Goal: Task Accomplishment & Management: Complete application form

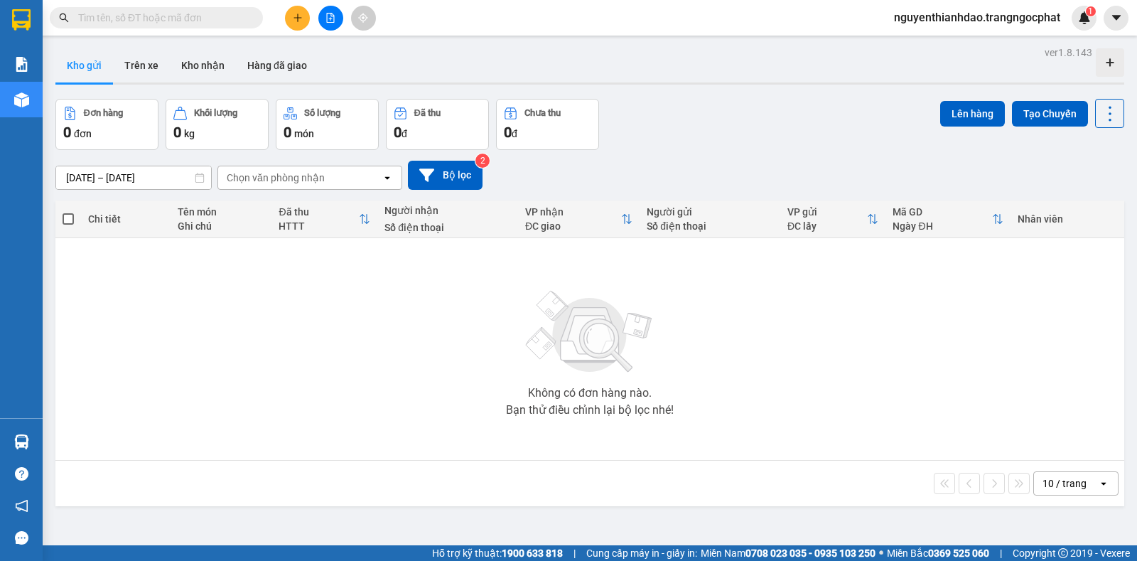
click at [978, 20] on span "nguyenthianhdao.trangngocphat" at bounding box center [977, 18] width 189 height 18
click at [936, 43] on span "Đăng xuất" at bounding box center [982, 44] width 162 height 16
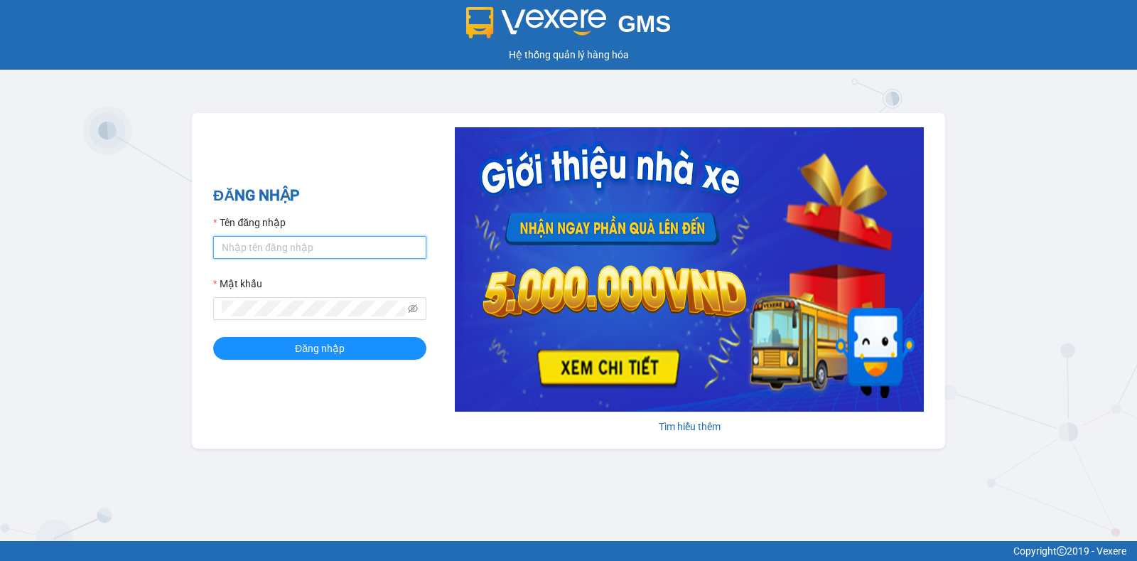
click at [303, 251] on input "Tên đăng nhập" at bounding box center [319, 247] width 213 height 23
type input "thuyhang.trangngocphat"
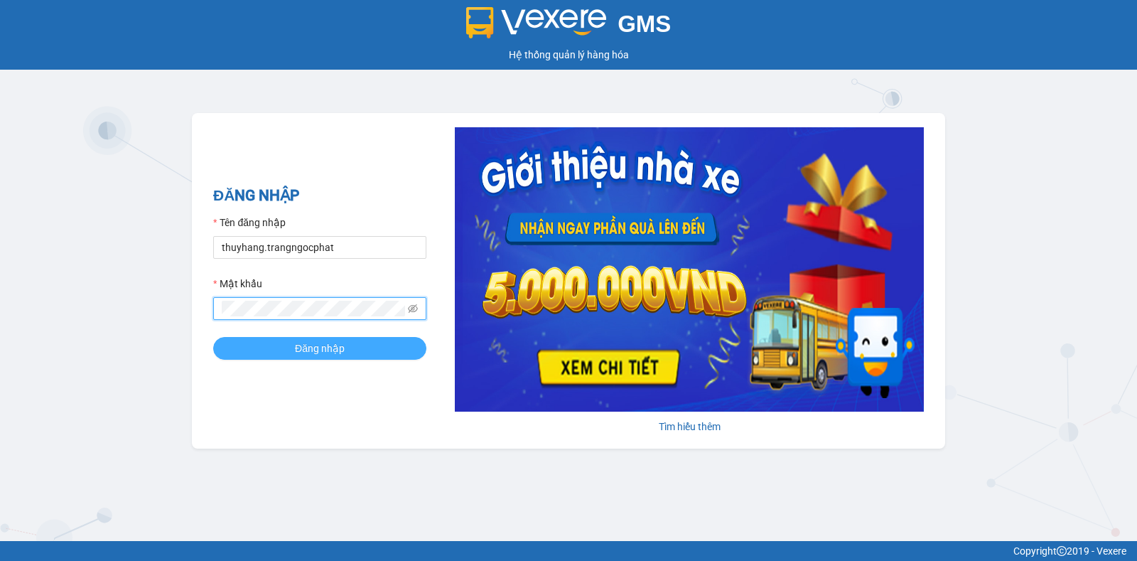
click at [307, 344] on span "Đăng nhập" at bounding box center [320, 349] width 50 height 16
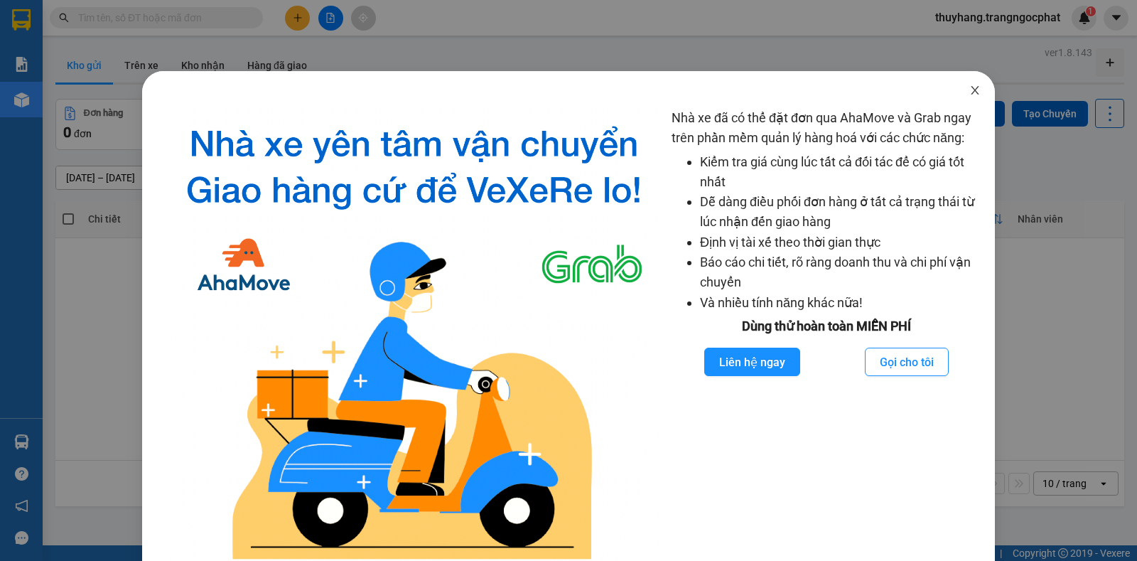
click at [971, 92] on icon "close" at bounding box center [975, 90] width 8 height 9
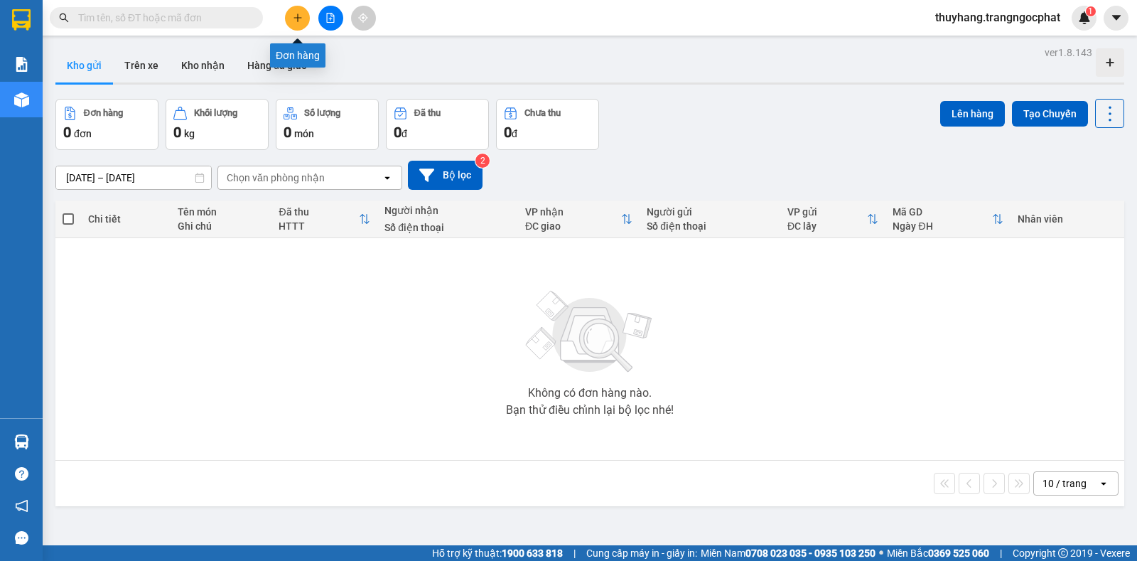
click at [297, 21] on icon "plus" at bounding box center [298, 18] width 10 height 10
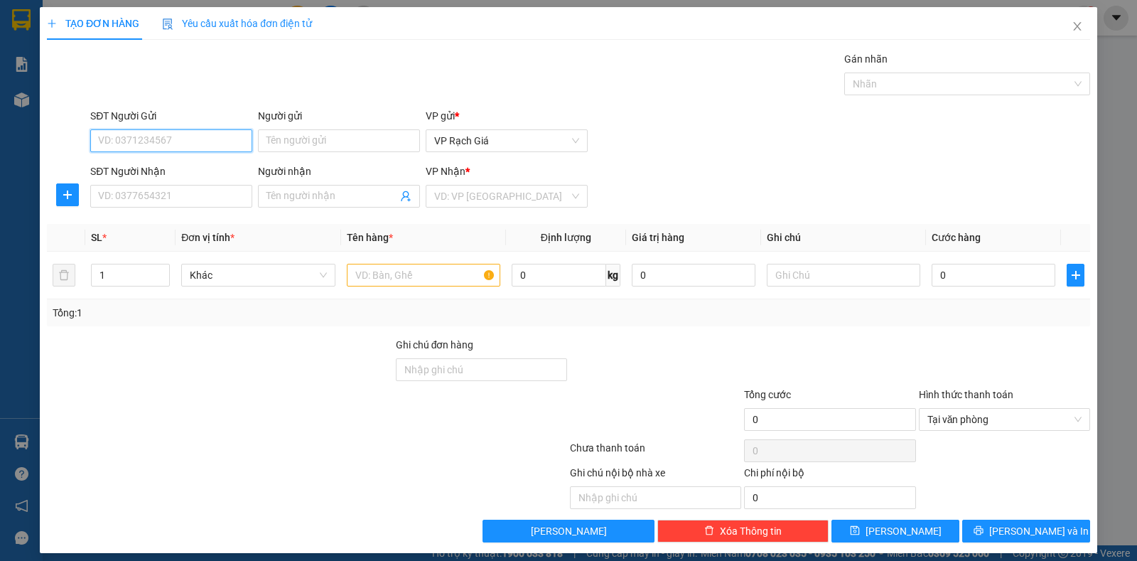
click at [166, 138] on input "SĐT Người Gửi" at bounding box center [171, 140] width 162 height 23
drag, startPoint x: 92, startPoint y: 139, endPoint x: 165, endPoint y: 144, distance: 73.4
click at [165, 144] on input "0913660559" at bounding box center [171, 140] width 162 height 23
type input "0913660559"
click at [129, 194] on input "SĐT Người Nhận" at bounding box center [171, 196] width 162 height 23
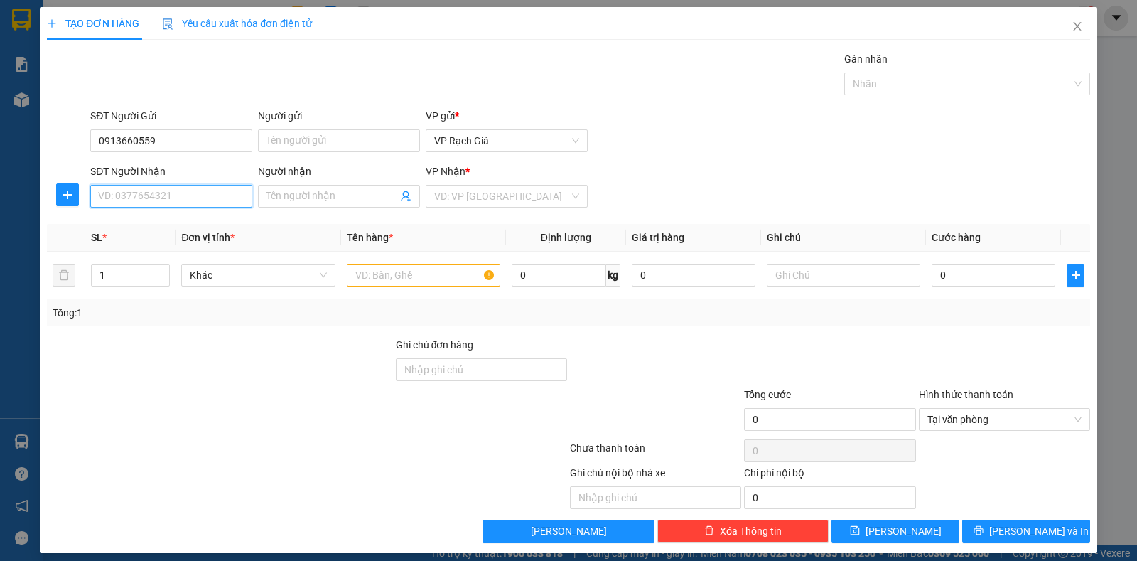
paste input "0913660559"
type input "0913660559"
drag, startPoint x: 163, startPoint y: 139, endPoint x: 42, endPoint y: 132, distance: 121.1
click at [42, 132] on div "TẠO ĐƠN HÀNG Yêu cầu xuất hóa đơn điện tử Transit Pickup Surcharge Ids Transit …" at bounding box center [569, 280] width 1058 height 546
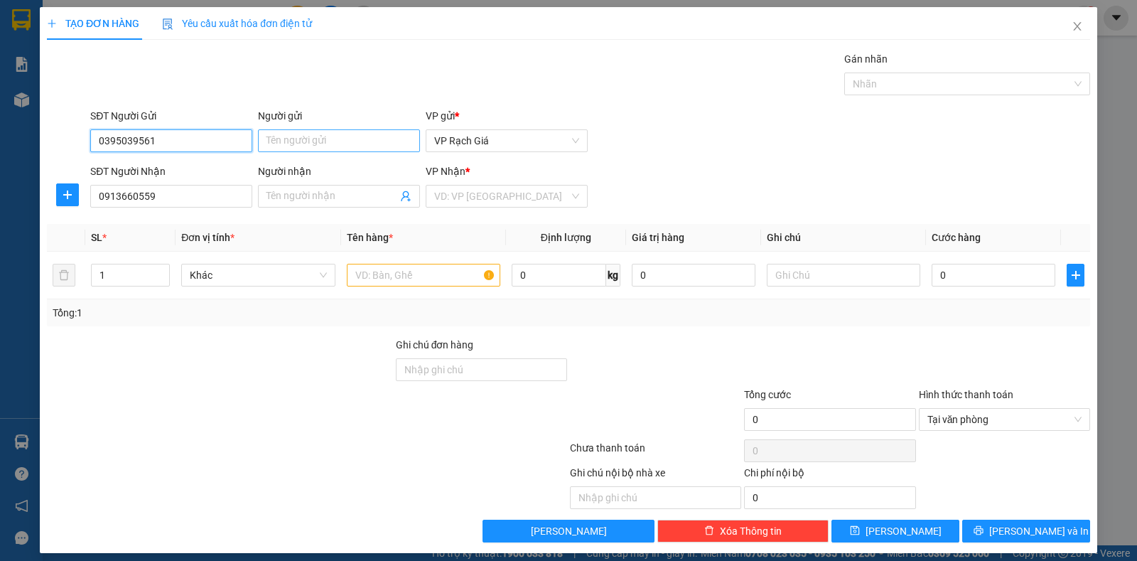
type input "0395039561"
click at [301, 136] on input "Người gửi" at bounding box center [339, 140] width 162 height 23
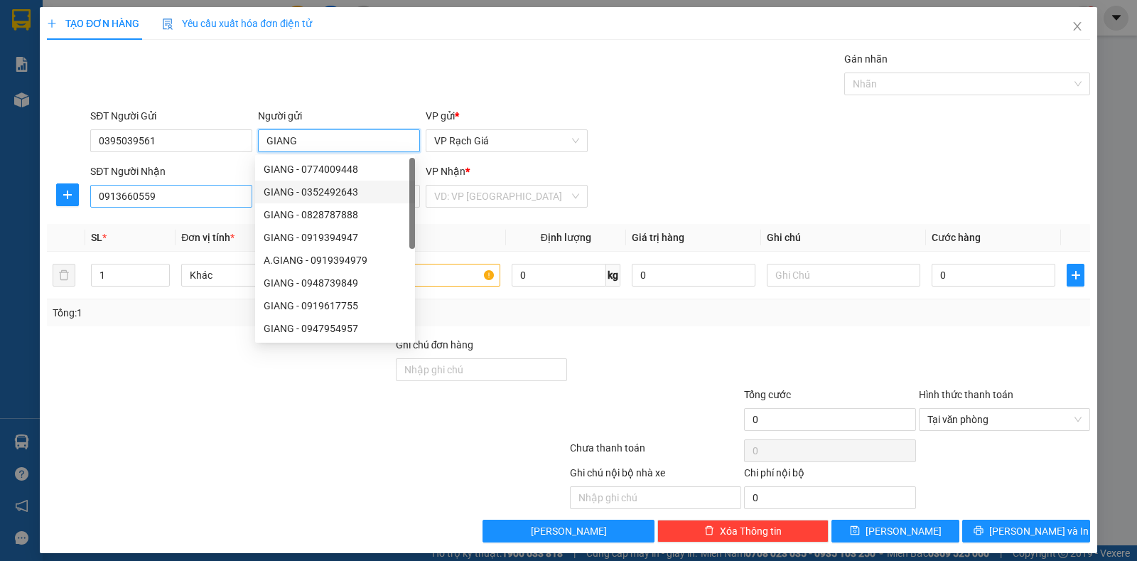
type input "GIANG"
click at [223, 203] on input "0913660559" at bounding box center [171, 196] width 162 height 23
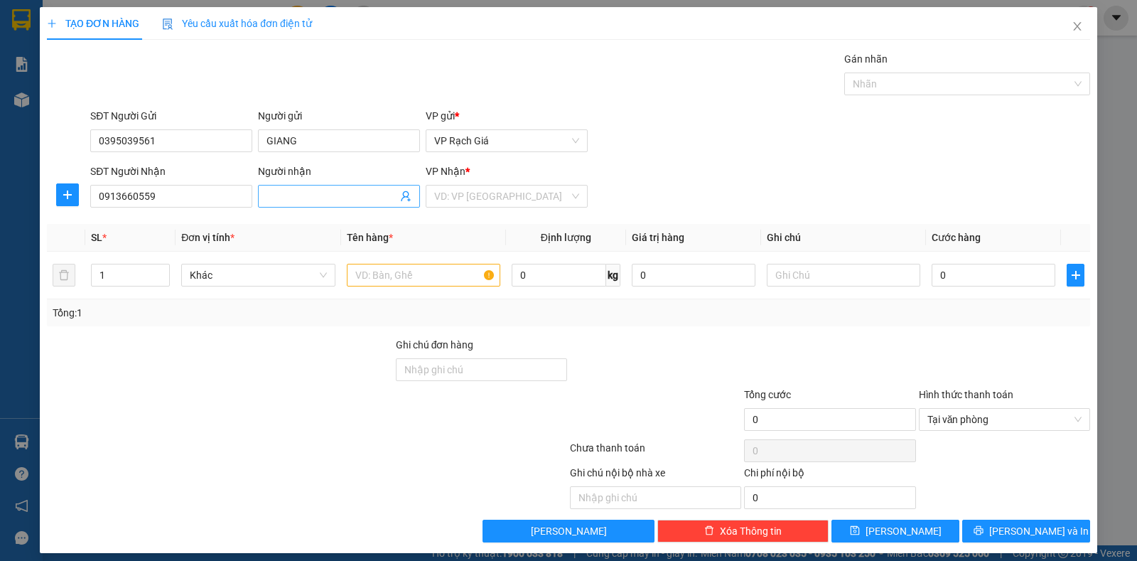
click at [304, 198] on input "Người nhận" at bounding box center [332, 196] width 131 height 16
type input "CHIẾU"
click at [503, 201] on input "search" at bounding box center [501, 196] width 135 height 21
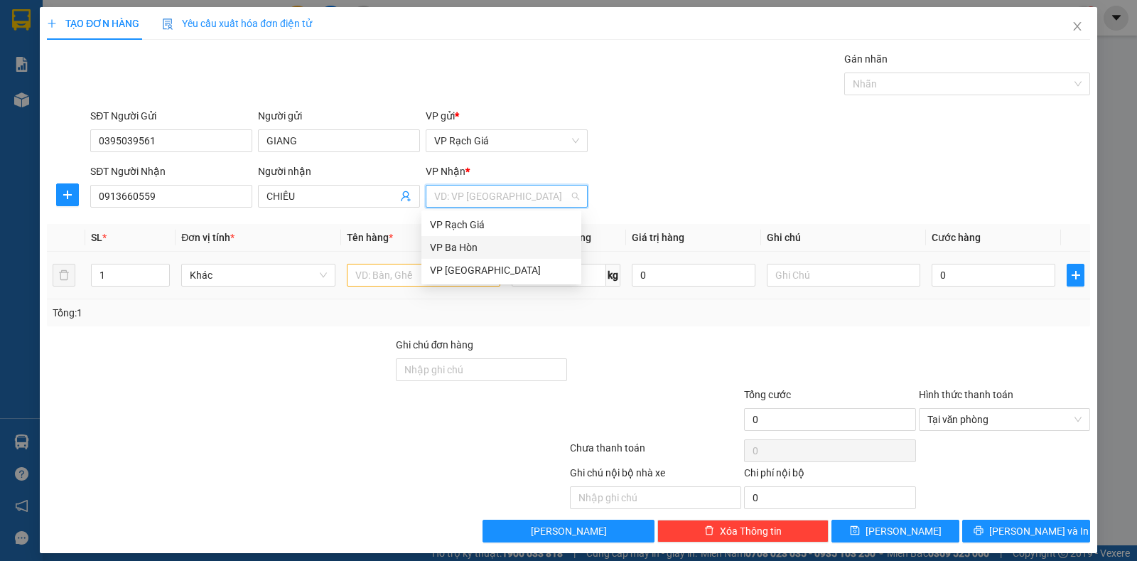
drag, startPoint x: 470, startPoint y: 242, endPoint x: 350, endPoint y: 276, distance: 124.0
click at [453, 248] on div "VP Ba Hòn" at bounding box center [501, 248] width 143 height 16
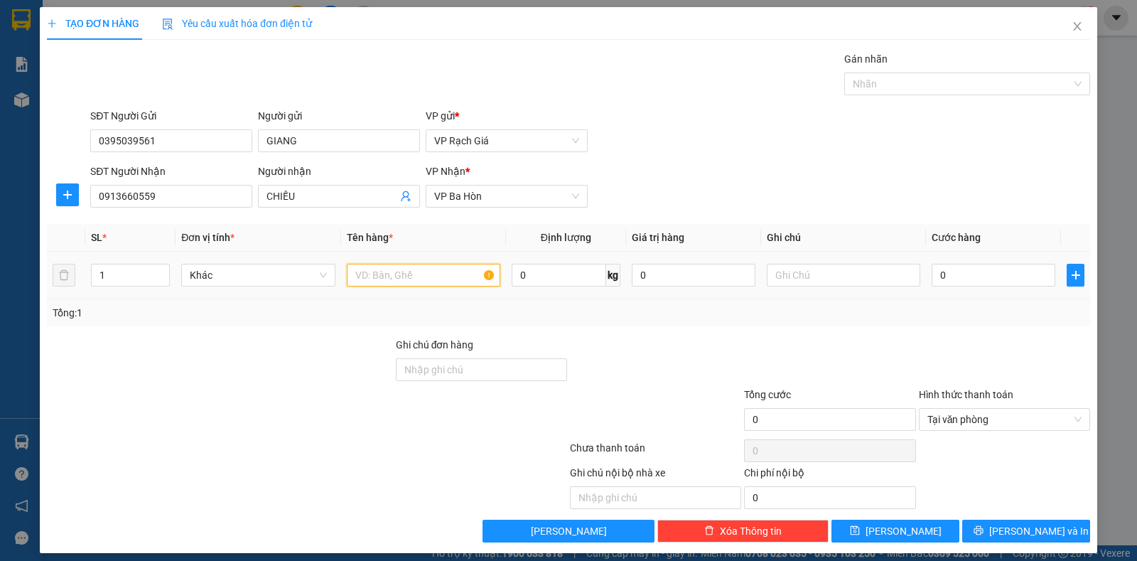
click at [377, 274] on input "text" at bounding box center [424, 275] width 154 height 23
type input "1 HỒ SƠ"
click at [1005, 275] on input "0" at bounding box center [994, 275] width 124 height 23
type input "2"
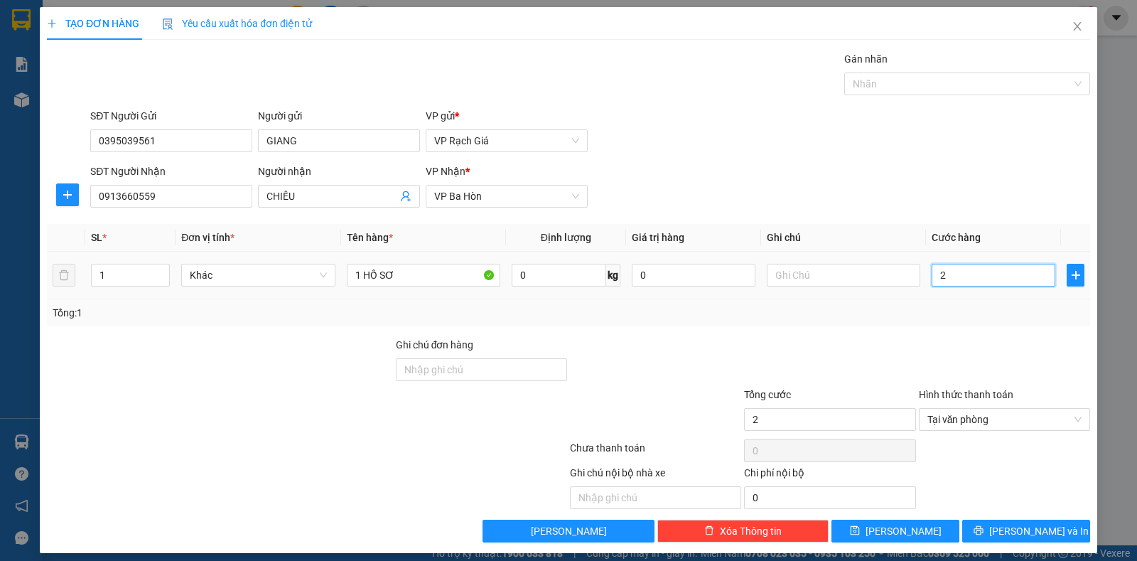
type input "20"
type input "200"
type input "2.000"
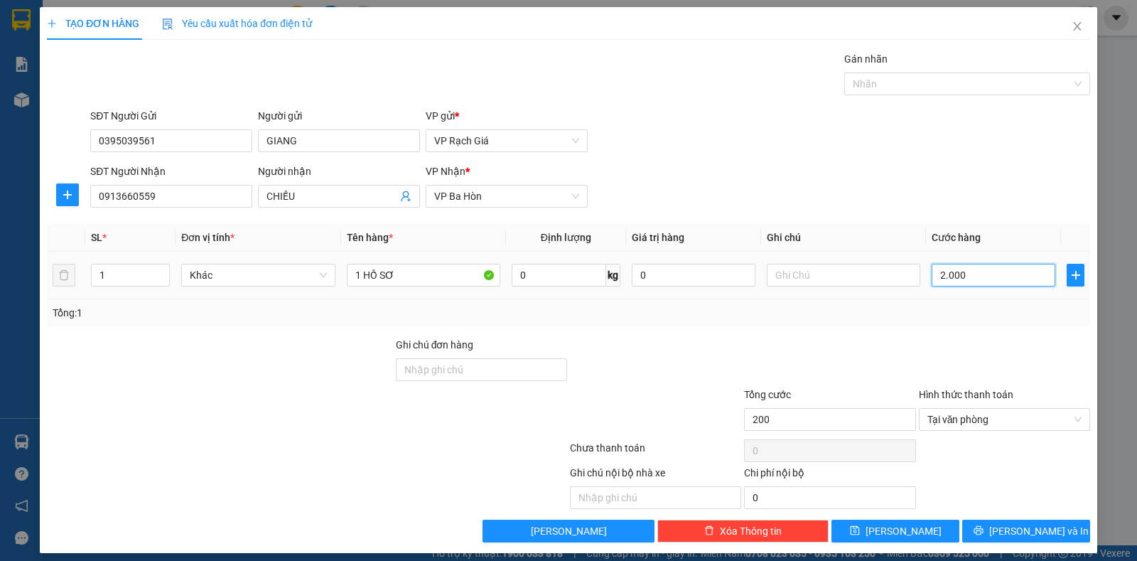
type input "2.000"
type input "20.000"
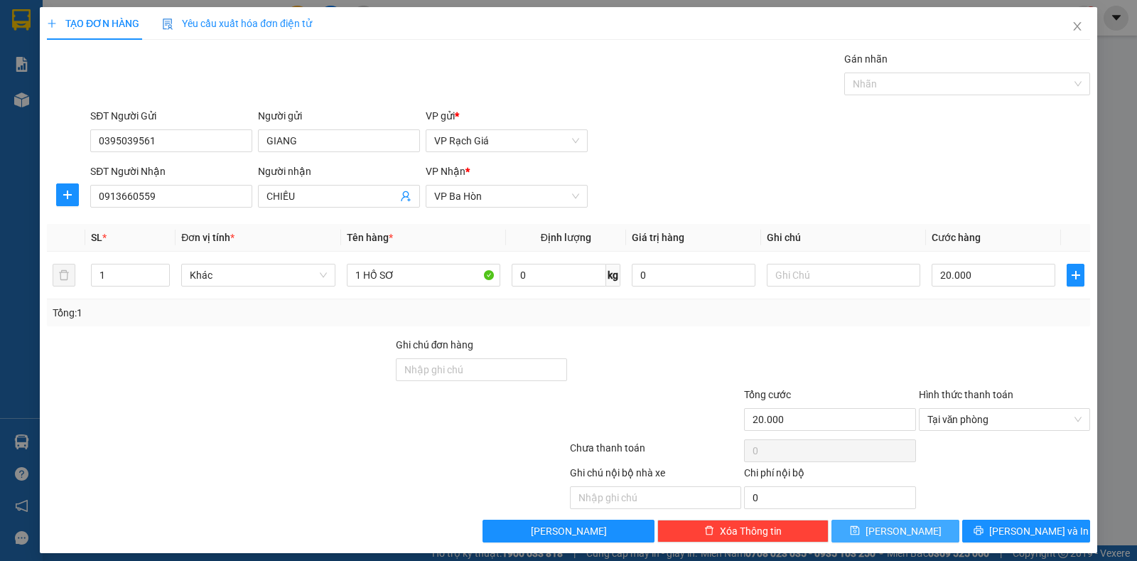
click at [906, 527] on button "Lưu" at bounding box center [896, 531] width 128 height 23
type input "0"
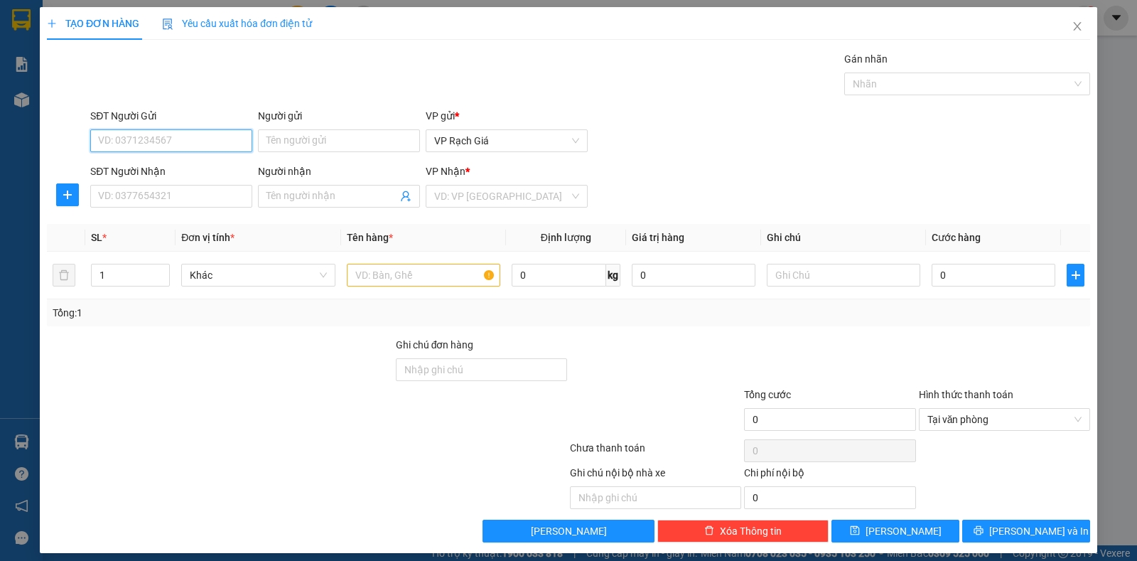
click at [193, 131] on input "SĐT Người Gửi" at bounding box center [171, 140] width 162 height 23
type input "0944187837"
click at [287, 145] on input "Người gửi" at bounding box center [339, 140] width 162 height 23
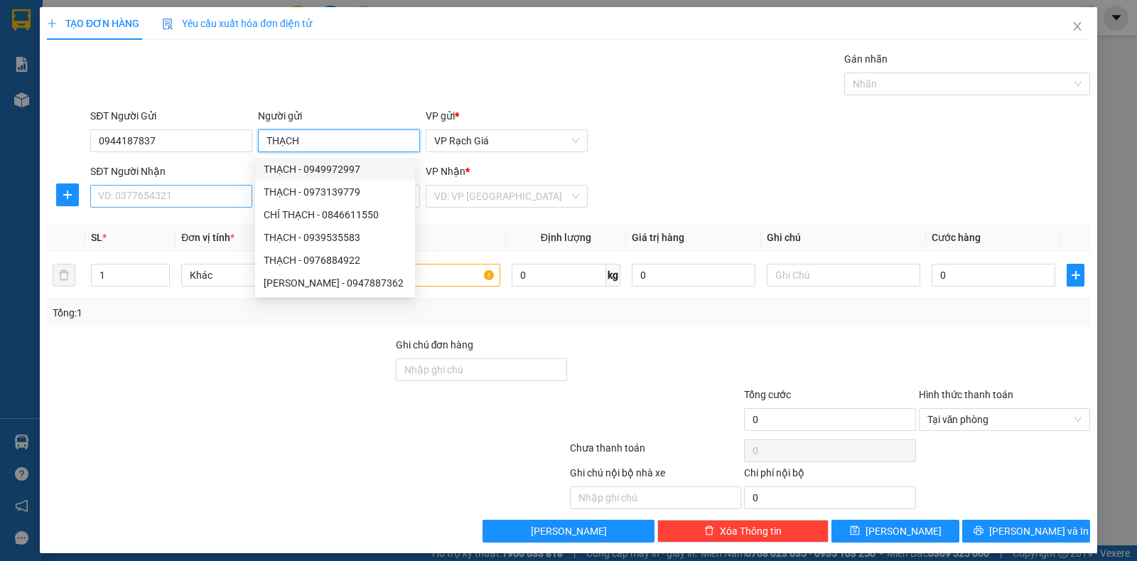
type input "THẠCH"
click at [210, 195] on input "SĐT Người Nhận" at bounding box center [171, 196] width 162 height 23
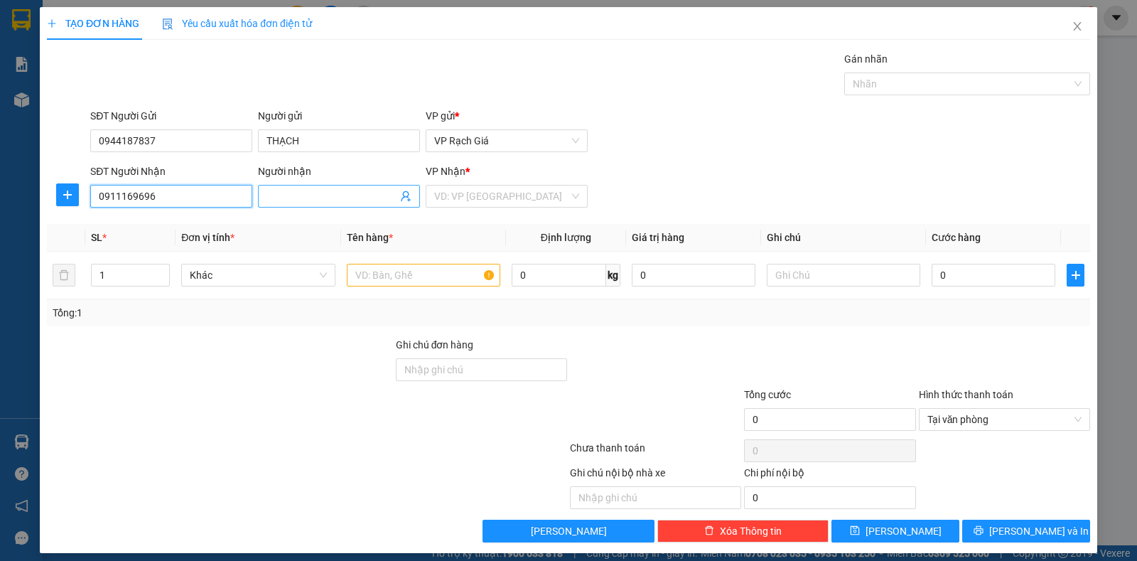
type input "0911169696"
click at [296, 193] on input "Người nhận" at bounding box center [332, 196] width 131 height 16
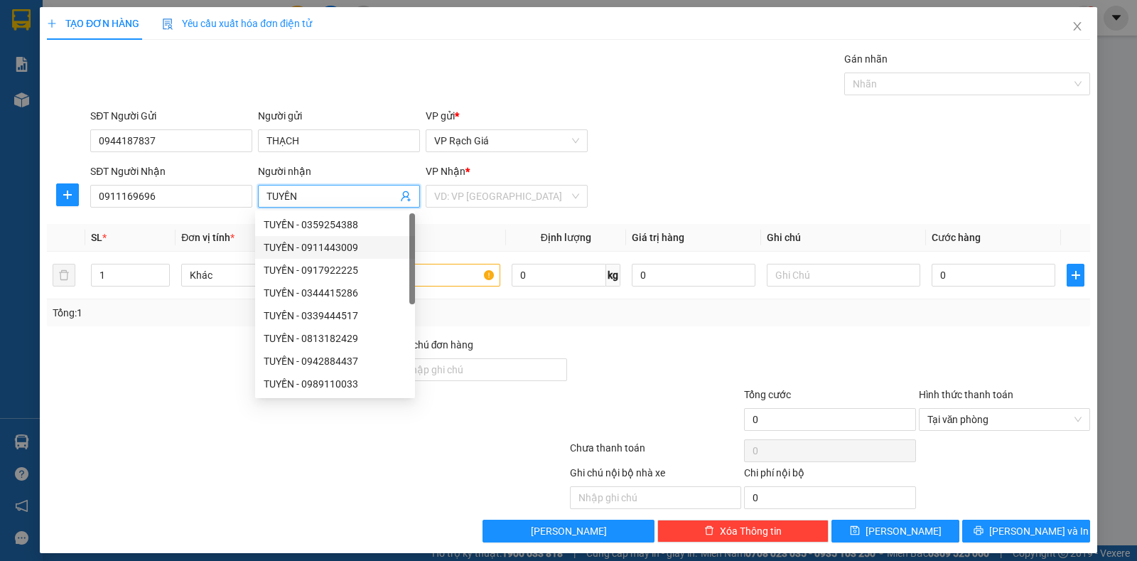
type input "TUYỀN"
drag, startPoint x: 481, startPoint y: 232, endPoint x: 460, endPoint y: 259, distance: 34.4
click at [478, 234] on th "Tên hàng *" at bounding box center [423, 238] width 165 height 28
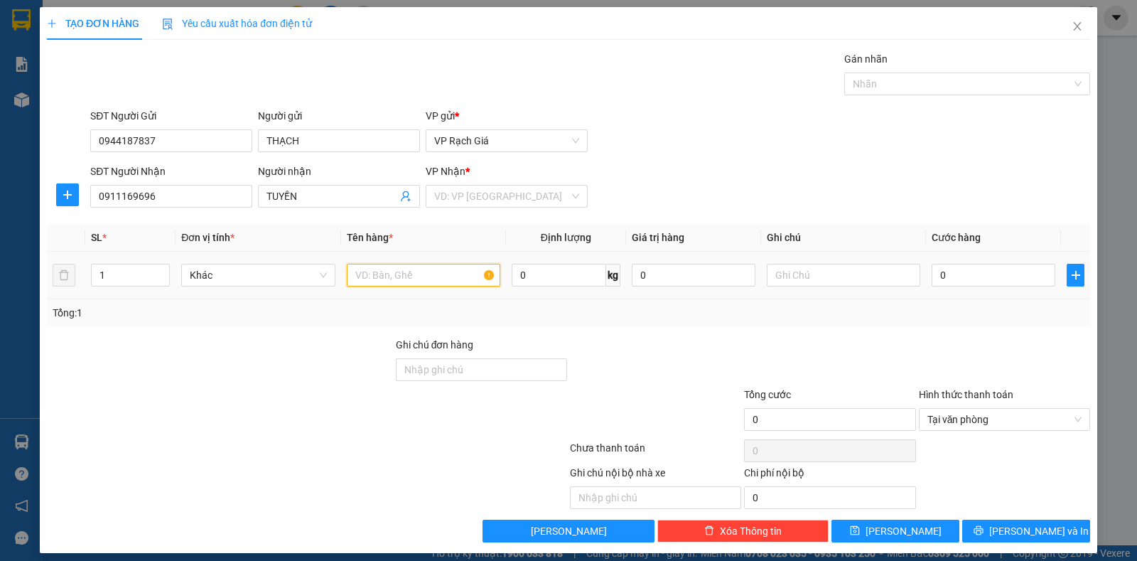
click at [453, 277] on input "text" at bounding box center [424, 275] width 154 height 23
type input "1 HỒ SƠ"
click at [993, 276] on input "0" at bounding box center [994, 275] width 124 height 23
type input "2"
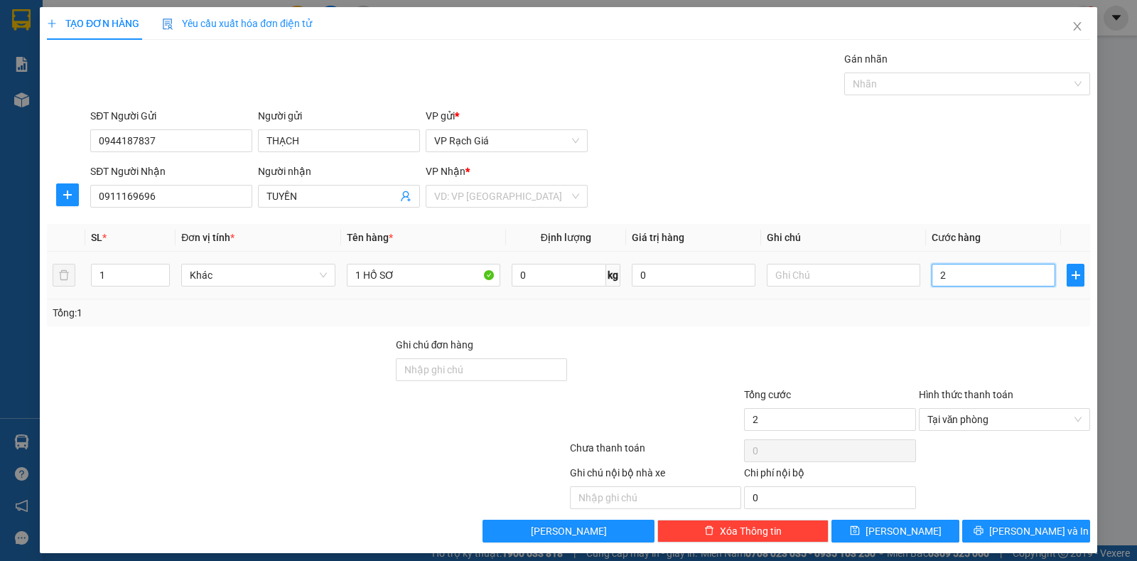
type input "20"
type input "200"
type input "2.000"
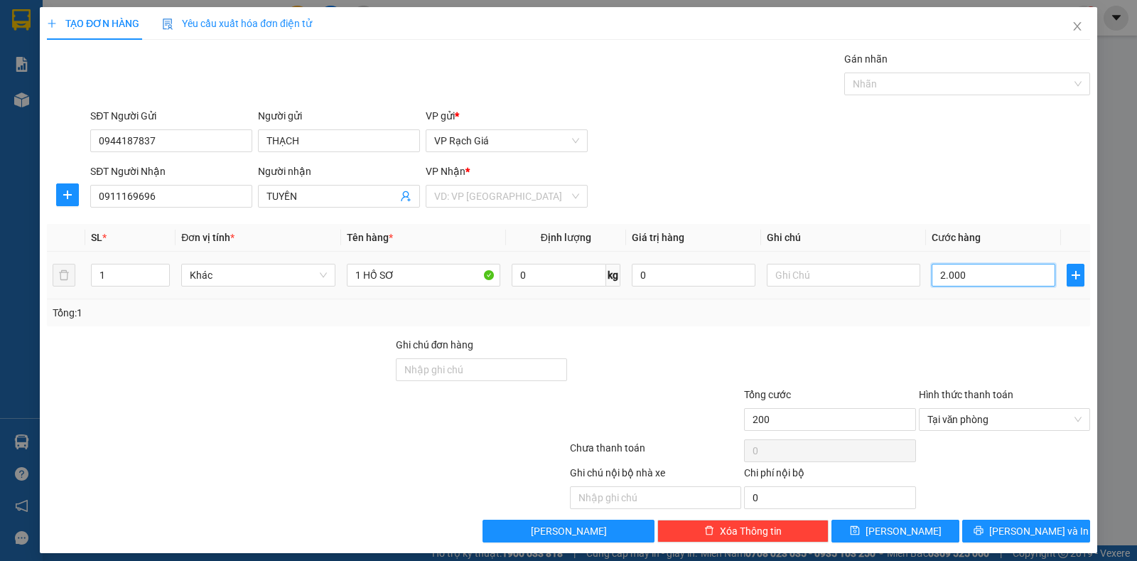
type input "2.000"
type input "20.000"
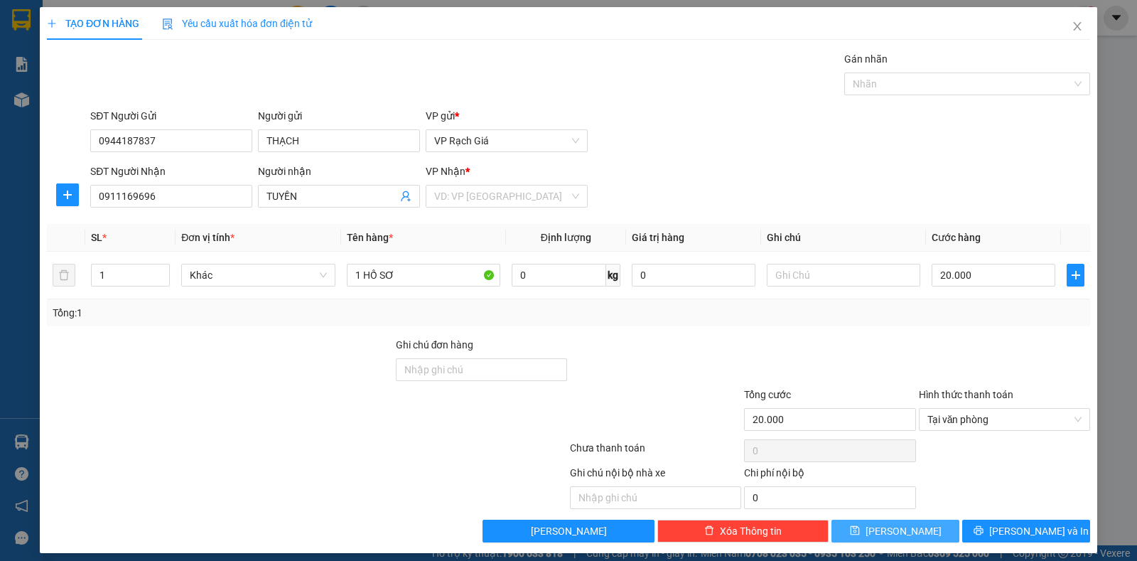
click at [869, 530] on button "Lưu" at bounding box center [896, 531] width 128 height 23
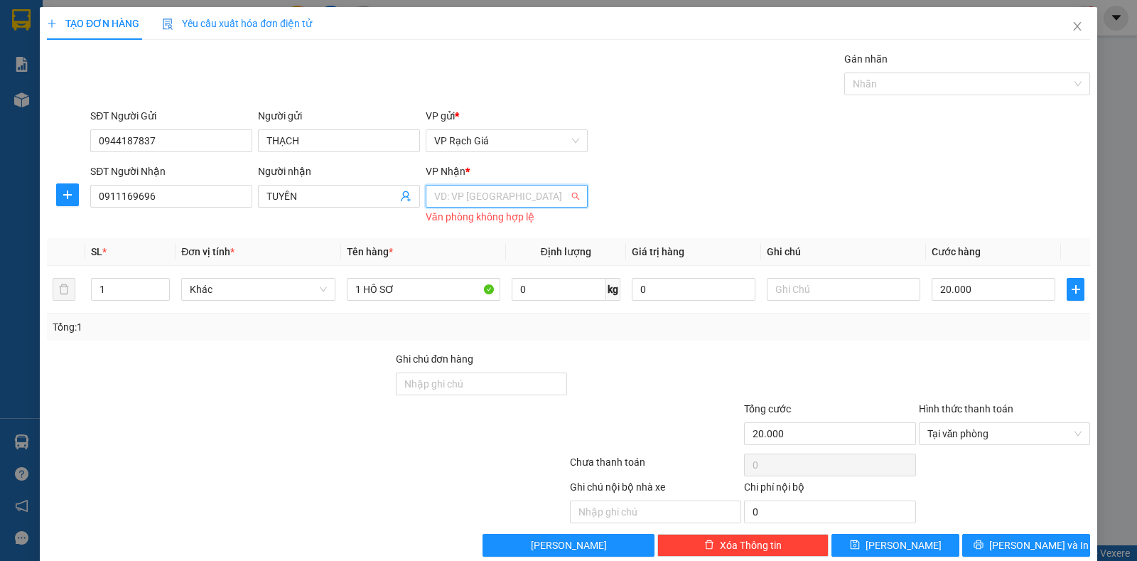
click at [485, 194] on input "search" at bounding box center [501, 196] width 135 height 21
click at [465, 241] on div "VP Ba Hòn" at bounding box center [501, 248] width 143 height 16
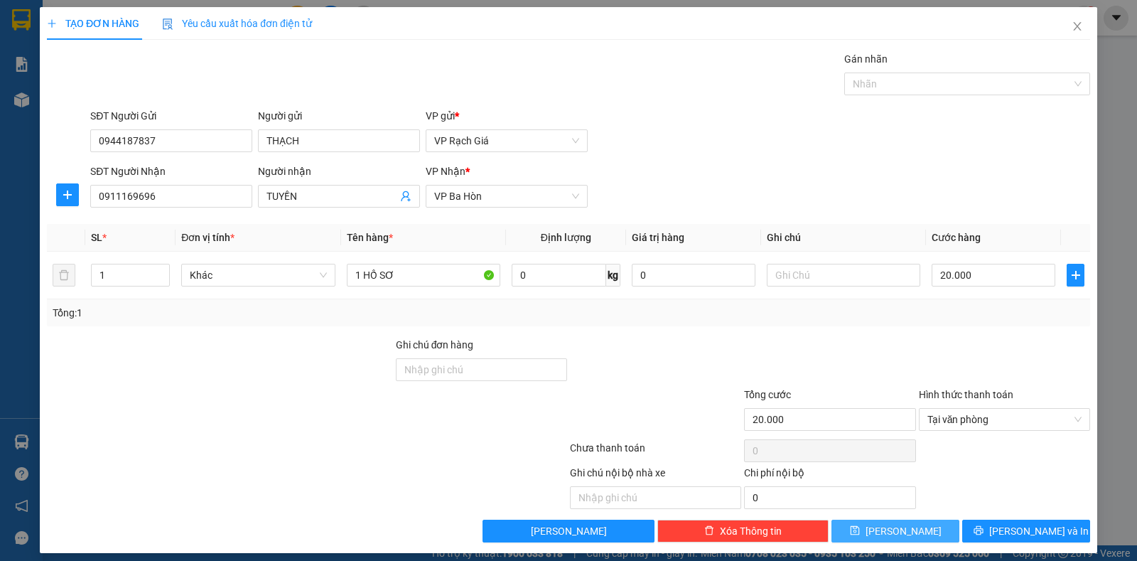
click at [865, 532] on button "Lưu" at bounding box center [896, 531] width 128 height 23
type input "0"
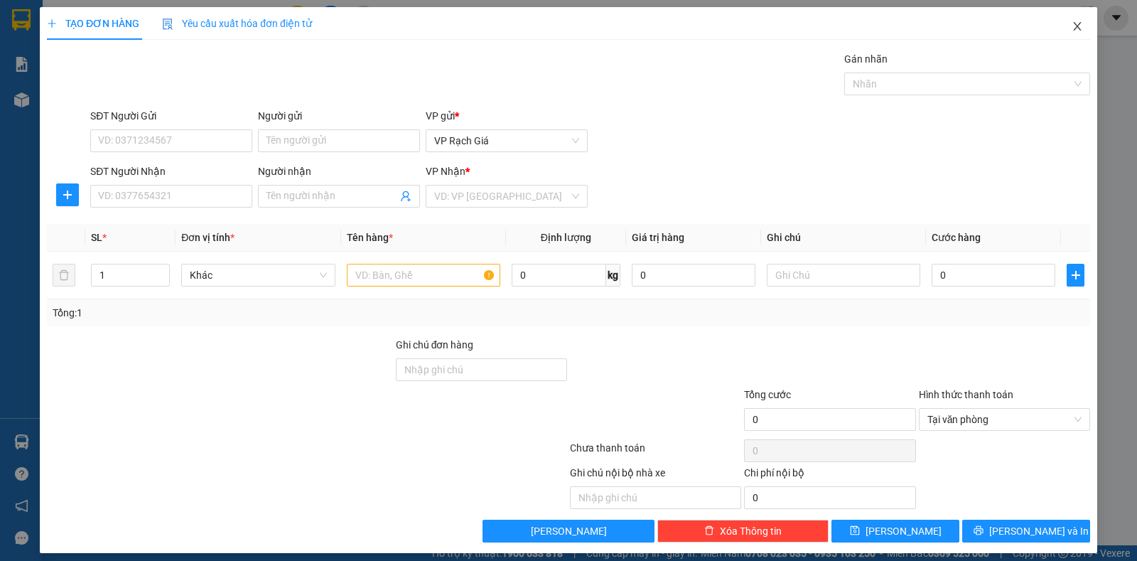
click at [1072, 25] on icon "close" at bounding box center [1077, 26] width 11 height 11
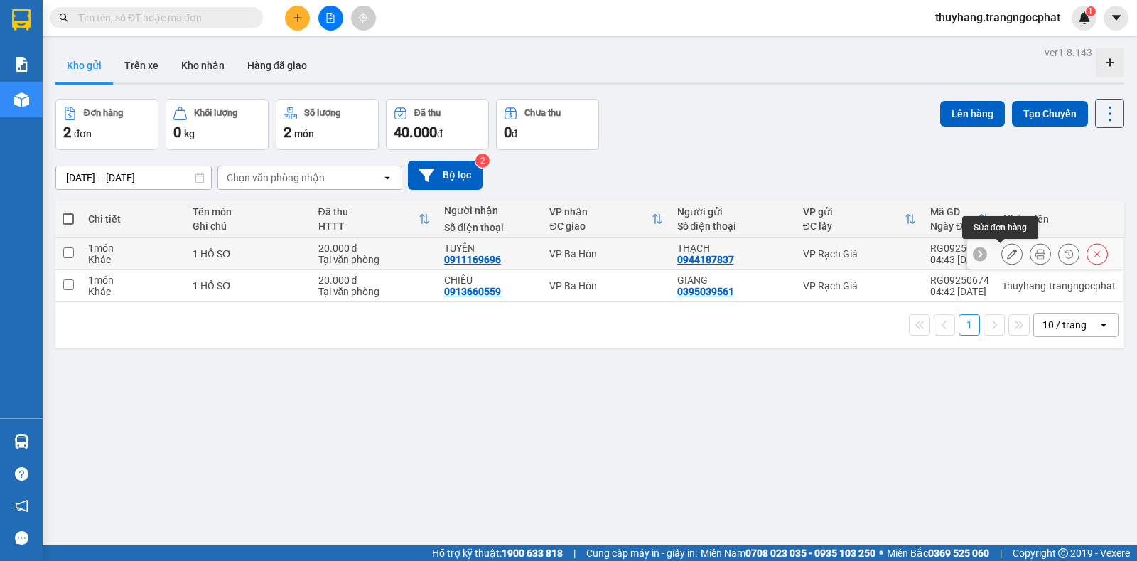
click at [1007, 251] on icon at bounding box center [1012, 254] width 10 height 10
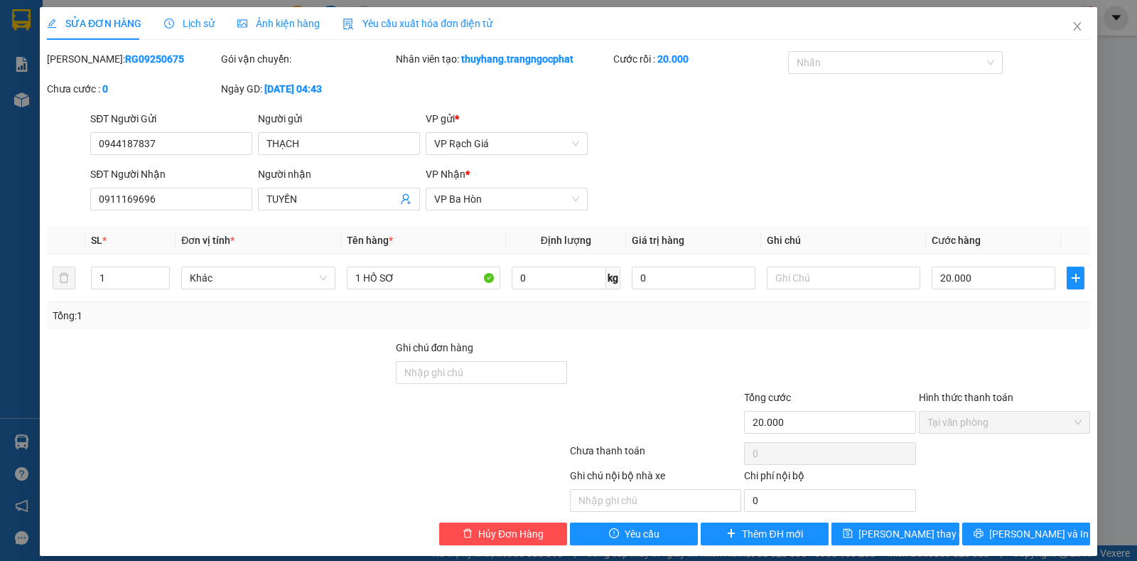
type input "0944187837"
type input "THẠCH"
type input "0911169696"
type input "TUYỀN"
type input "20.000"
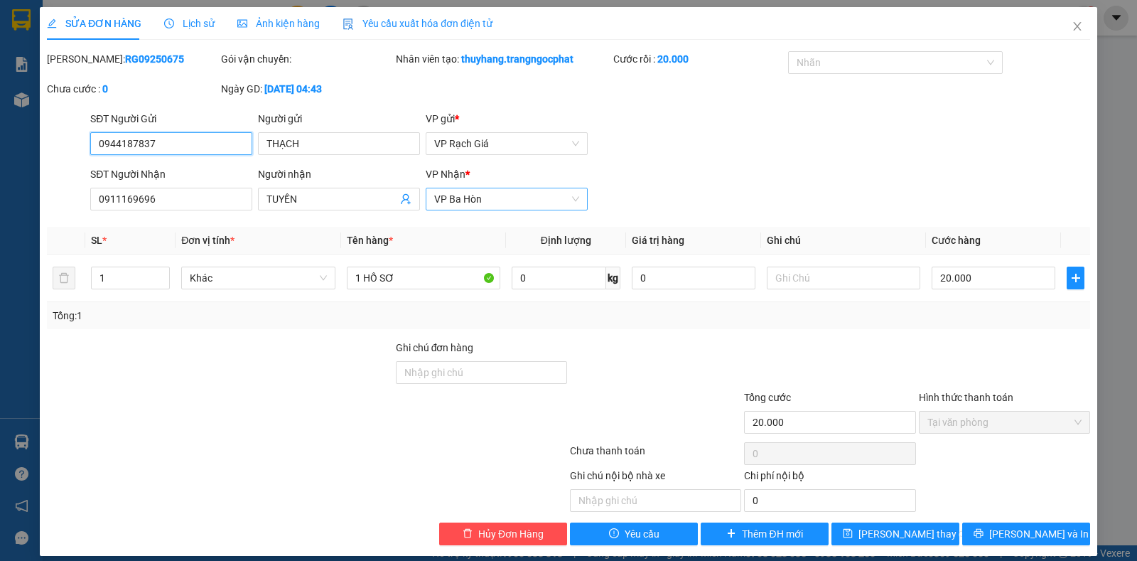
click at [506, 199] on span "VP Ba Hòn" at bounding box center [506, 198] width 145 height 21
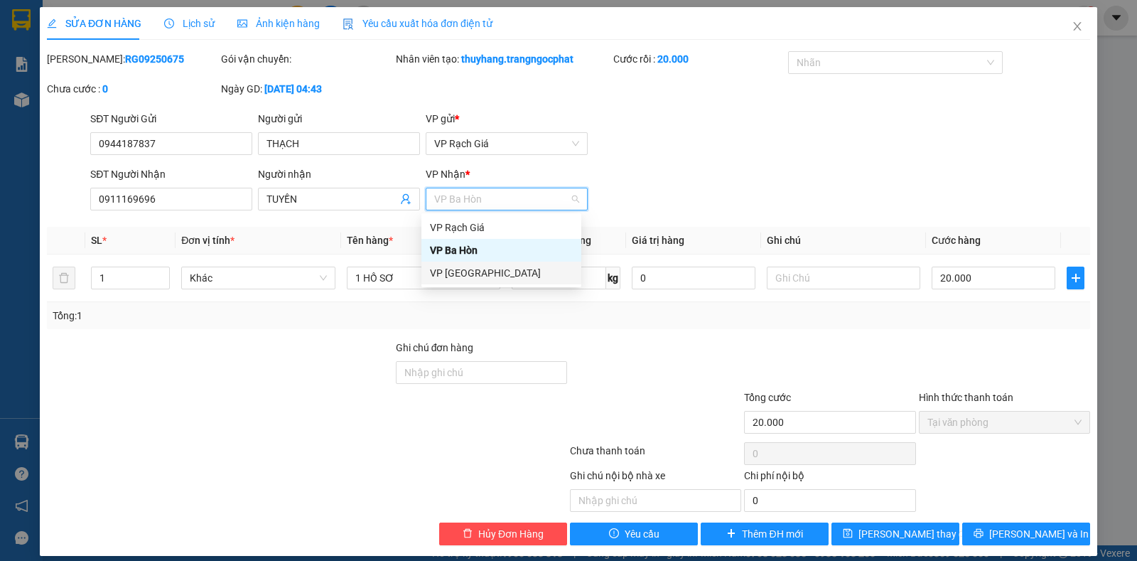
drag, startPoint x: 464, startPoint y: 279, endPoint x: 473, endPoint y: 286, distance: 11.7
click at [473, 286] on div "36848 36849 VP Rạch Giá VP Ba Hòn VP Hà Tiên" at bounding box center [502, 250] width 160 height 74
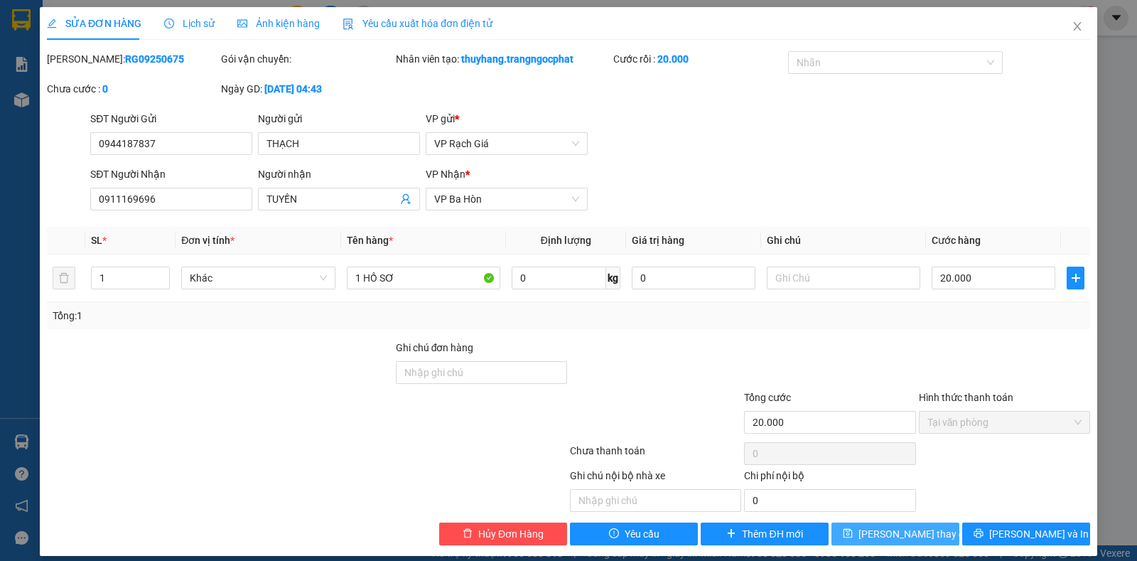
click at [904, 535] on span "Lưu thay đổi" at bounding box center [916, 534] width 114 height 16
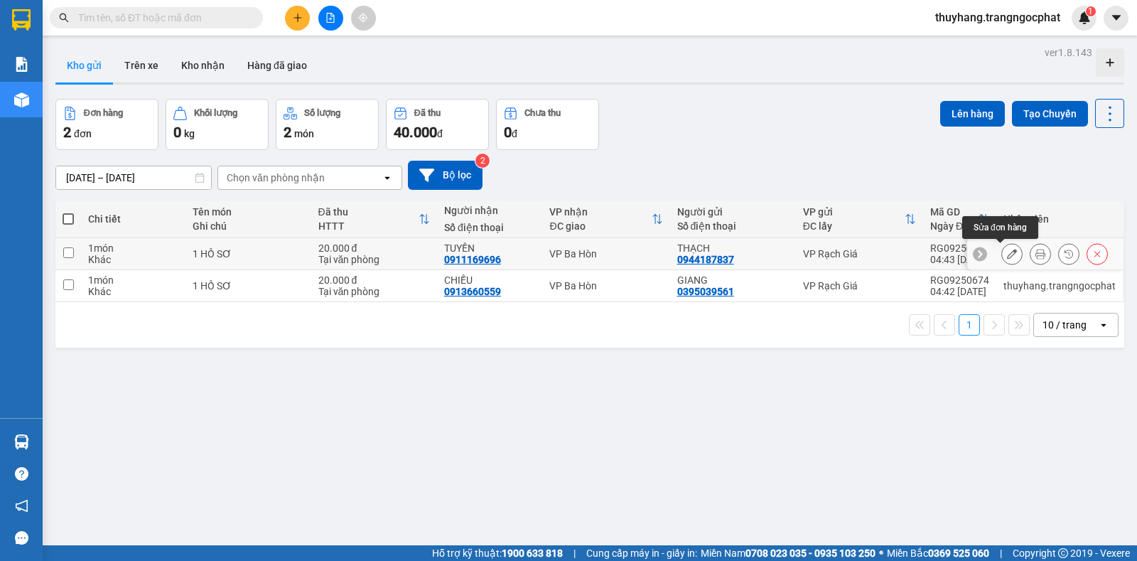
click at [1007, 256] on icon at bounding box center [1012, 254] width 10 height 10
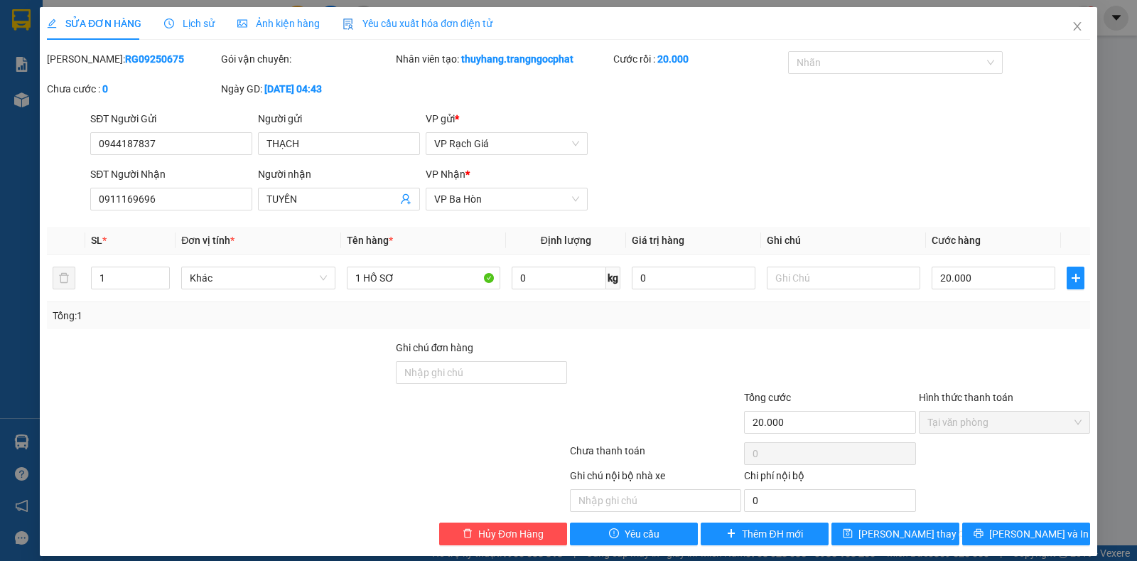
type input "0944187837"
type input "THẠCH"
type input "0911169696"
type input "TUYỀN"
type input "20.000"
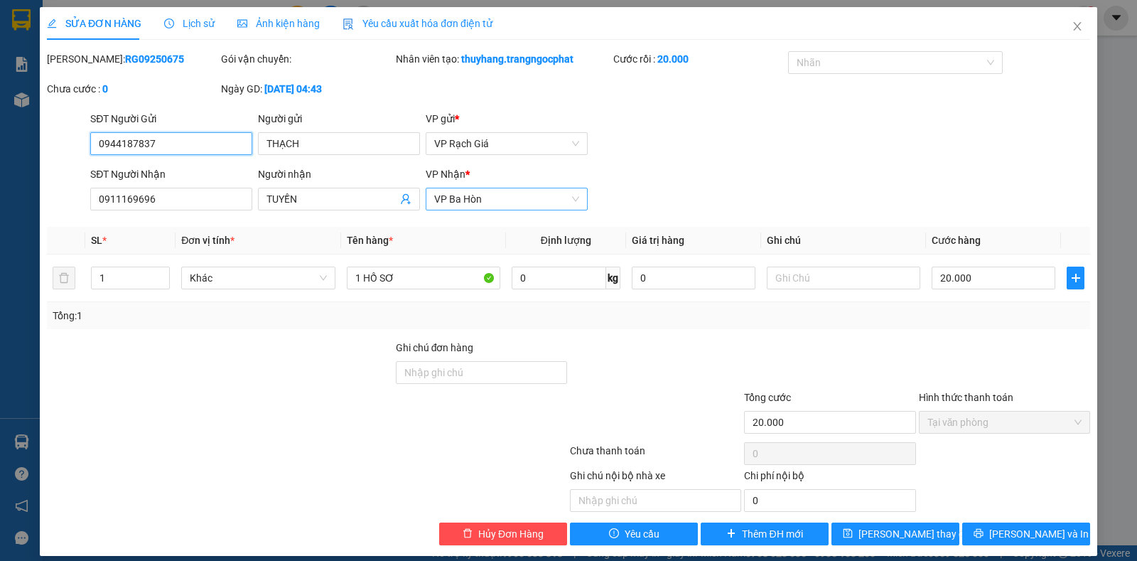
click at [512, 205] on span "VP Ba Hòn" at bounding box center [506, 198] width 145 height 21
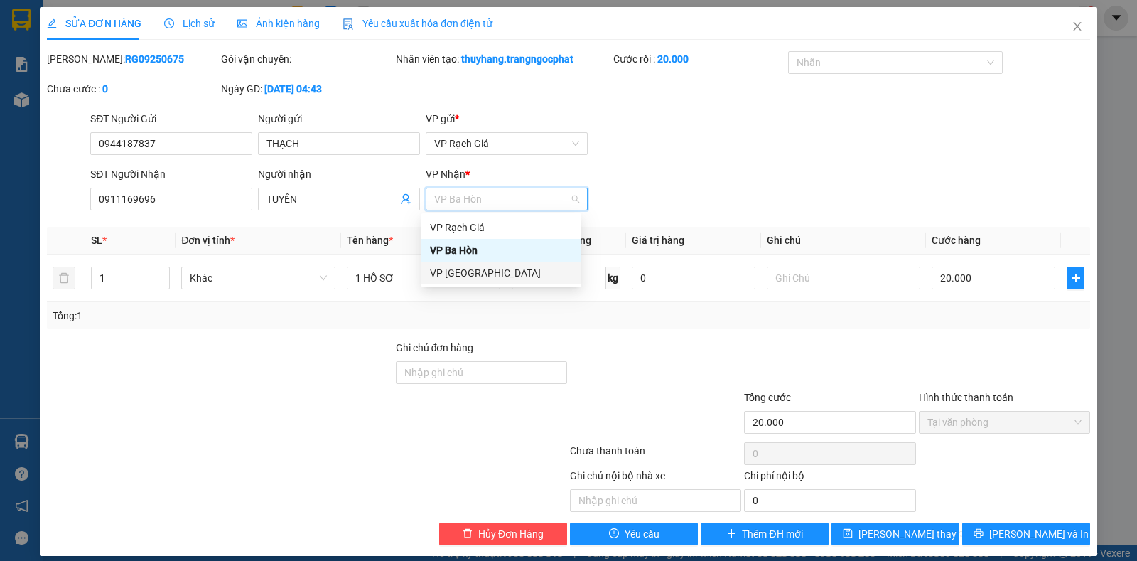
click at [473, 272] on div "VP Hà Tiên" at bounding box center [501, 273] width 143 height 16
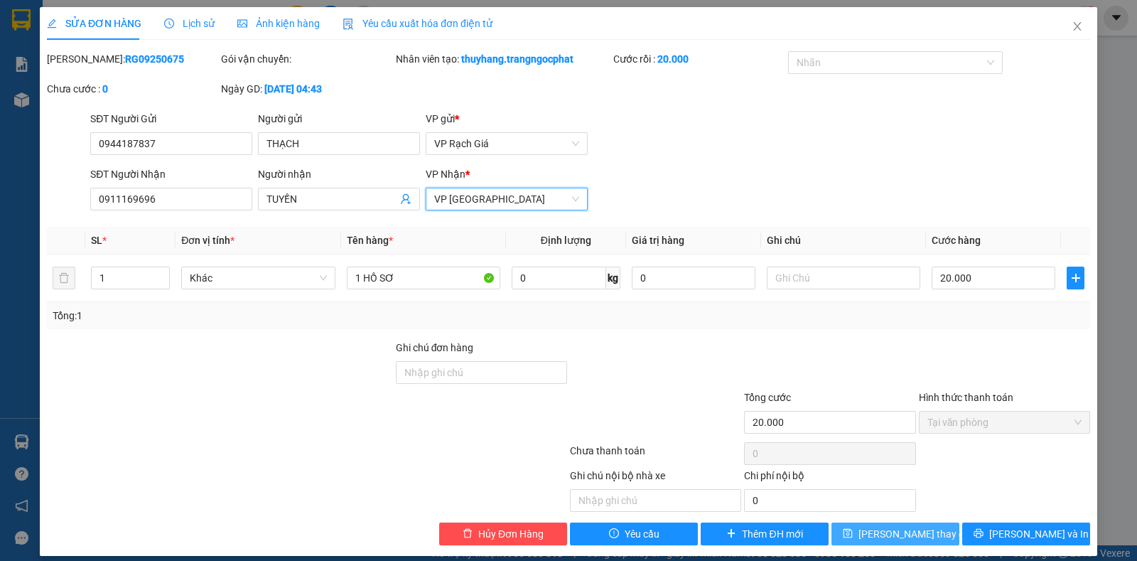
click at [867, 537] on span "Lưu thay đổi" at bounding box center [916, 534] width 114 height 16
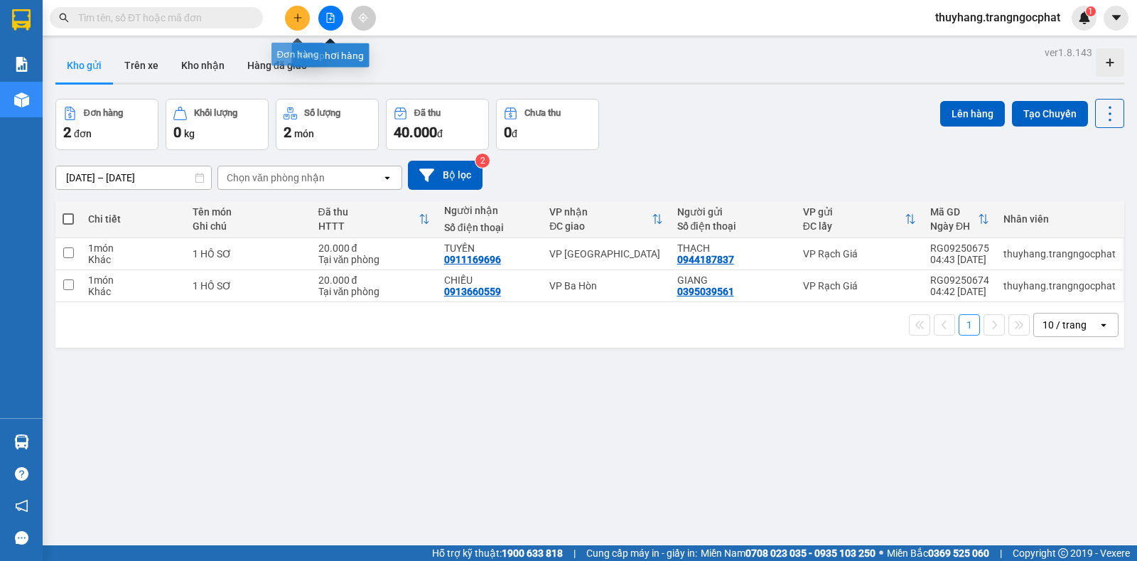
click at [301, 18] on icon "plus" at bounding box center [298, 17] width 8 height 1
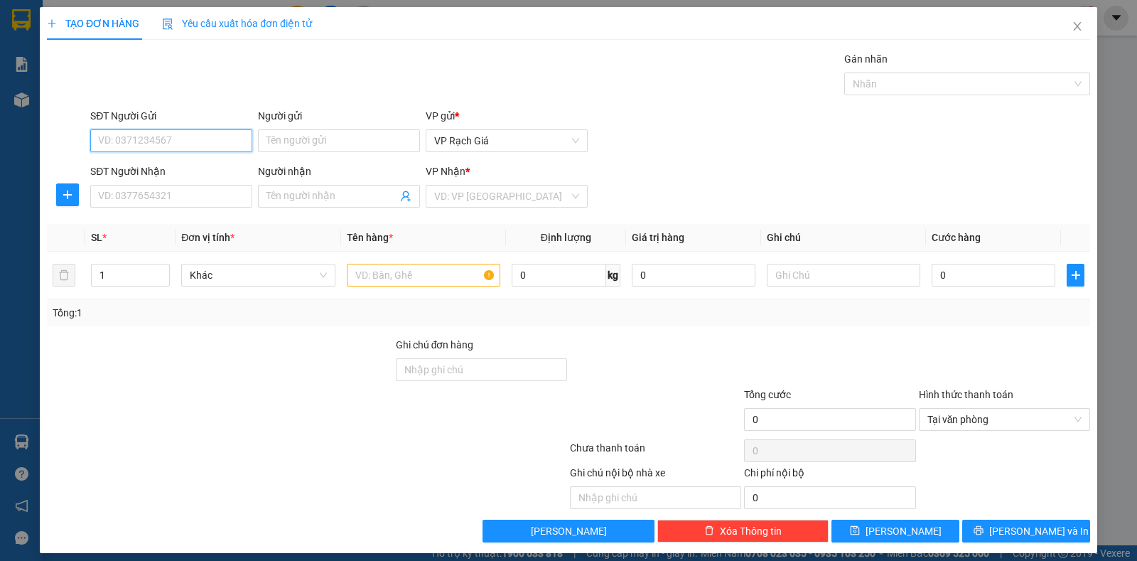
click at [184, 132] on input "SĐT Người Gửi" at bounding box center [171, 140] width 162 height 23
type input "0987345870"
click at [286, 134] on input "Người gửi" at bounding box center [339, 140] width 162 height 23
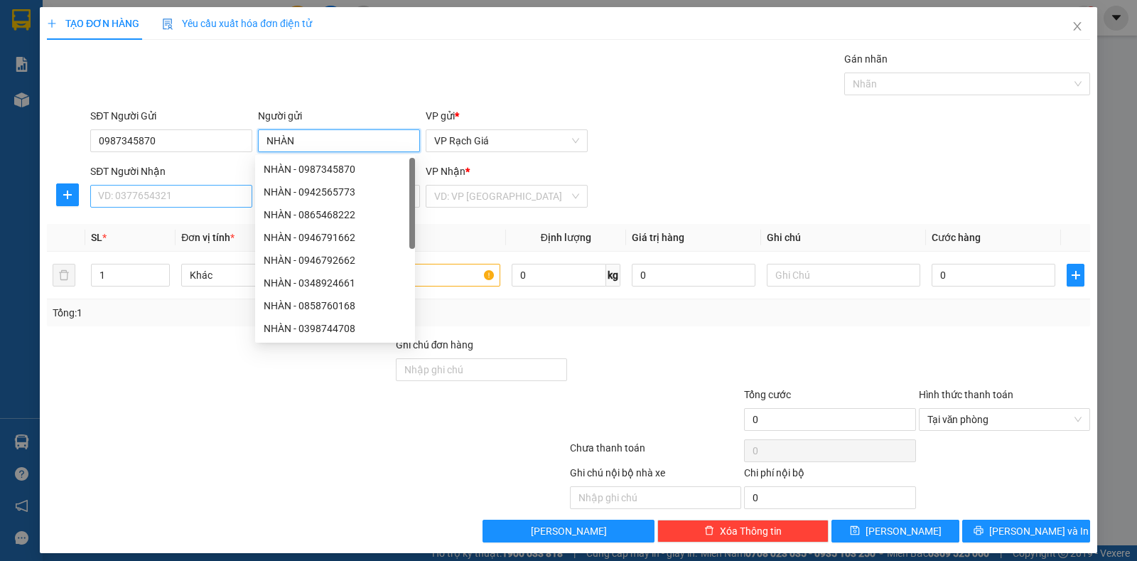
type input "NHÀN"
click at [206, 203] on input "SĐT Người Nhận" at bounding box center [171, 196] width 162 height 23
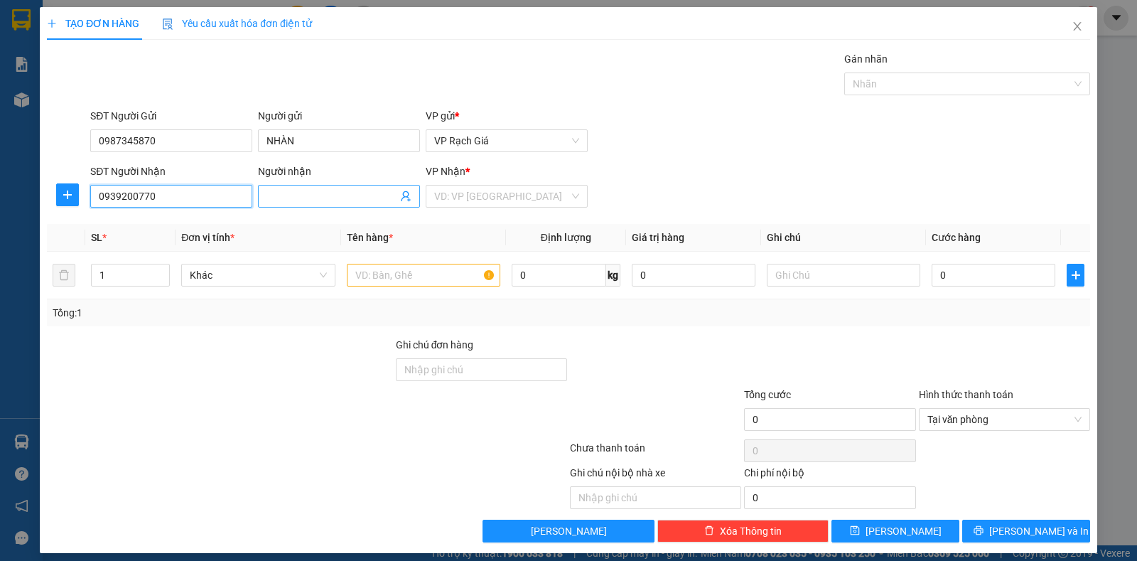
type input "0939200770"
click at [317, 204] on span at bounding box center [339, 196] width 162 height 23
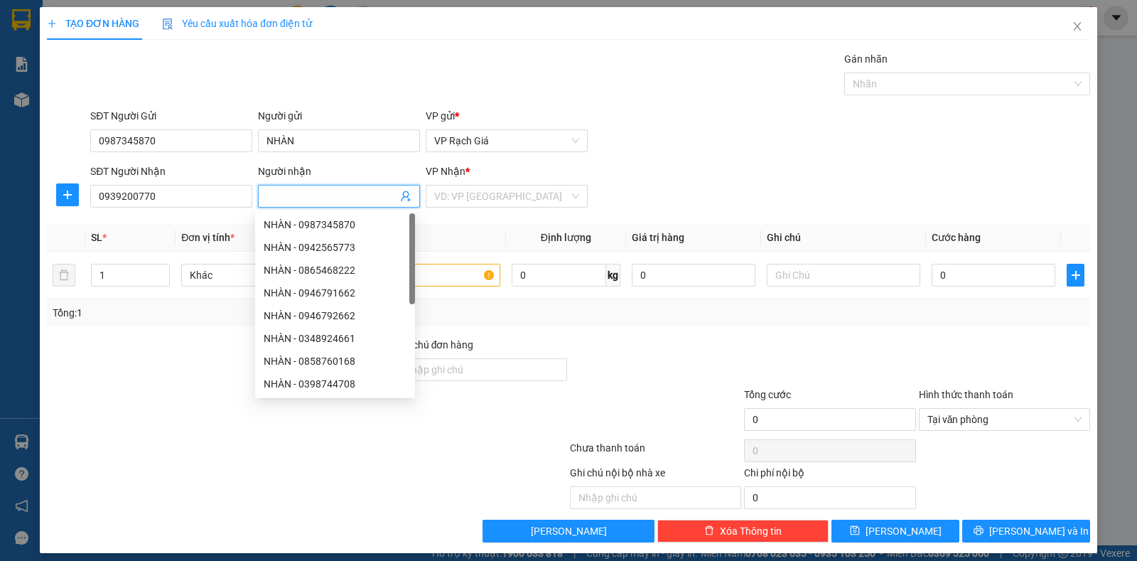
click at [320, 197] on input "Người nhận" at bounding box center [332, 196] width 131 height 16
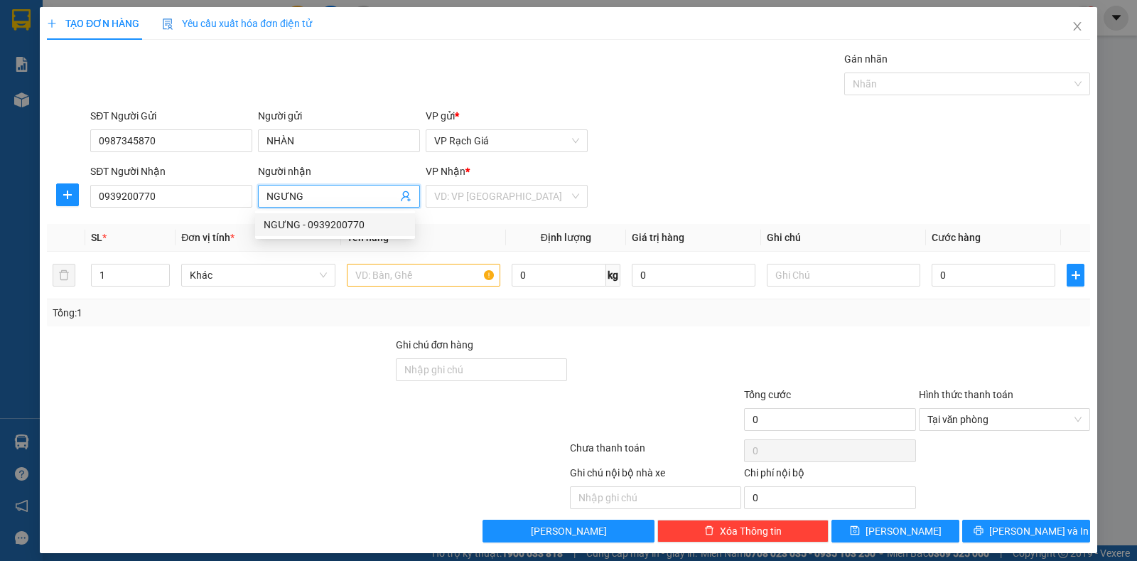
click at [316, 227] on div "NGƯNG - 0939200770" at bounding box center [335, 225] width 143 height 16
type input "NGƯNG"
click at [461, 203] on input "search" at bounding box center [501, 196] width 135 height 21
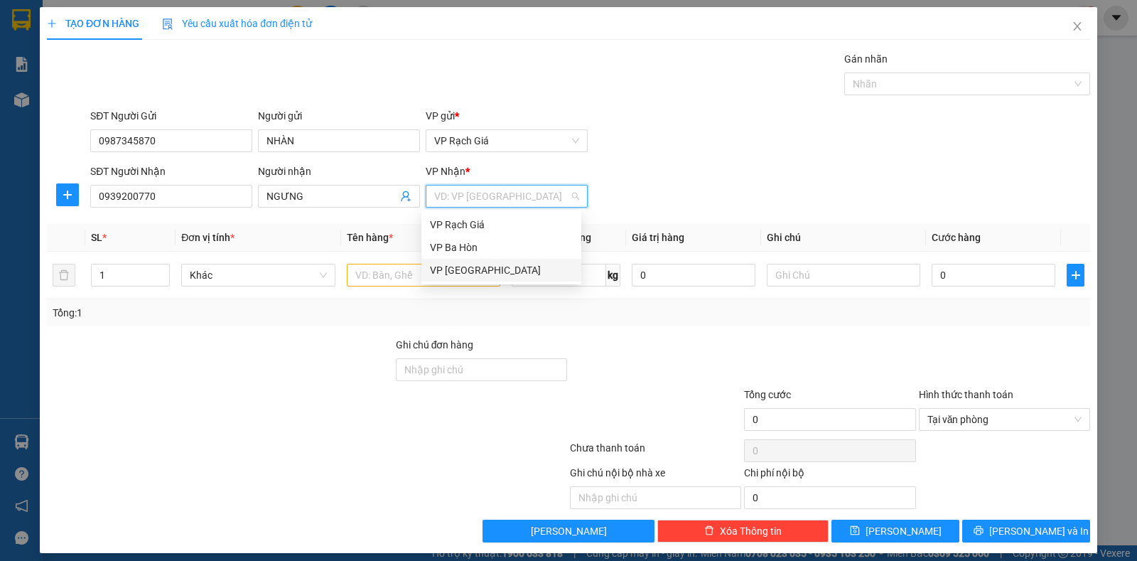
click at [461, 274] on div "VP Hà Tiên" at bounding box center [501, 270] width 143 height 16
click at [432, 274] on input "text" at bounding box center [424, 275] width 154 height 23
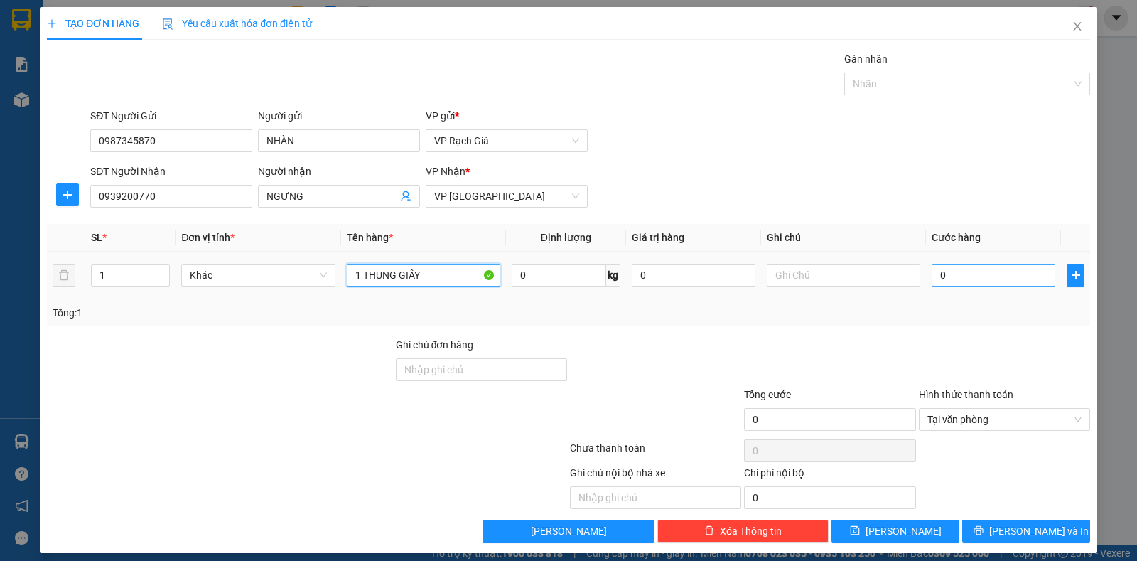
type input "1 THUNG GIẤY"
click at [975, 278] on input "0" at bounding box center [994, 275] width 124 height 23
type input "3"
type input "30"
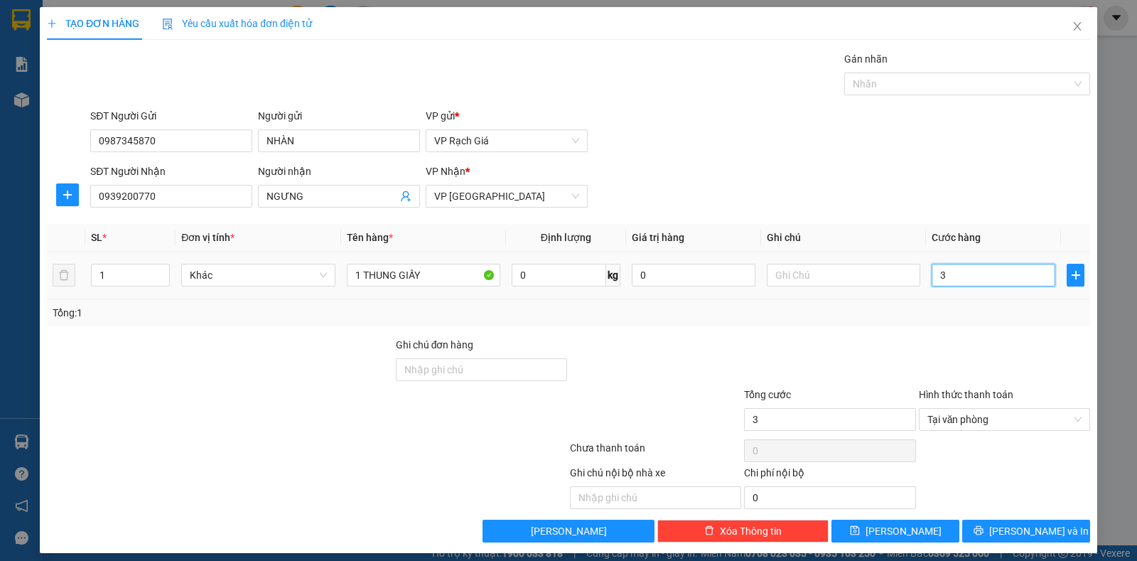
type input "30"
type input "300"
type input "3.000"
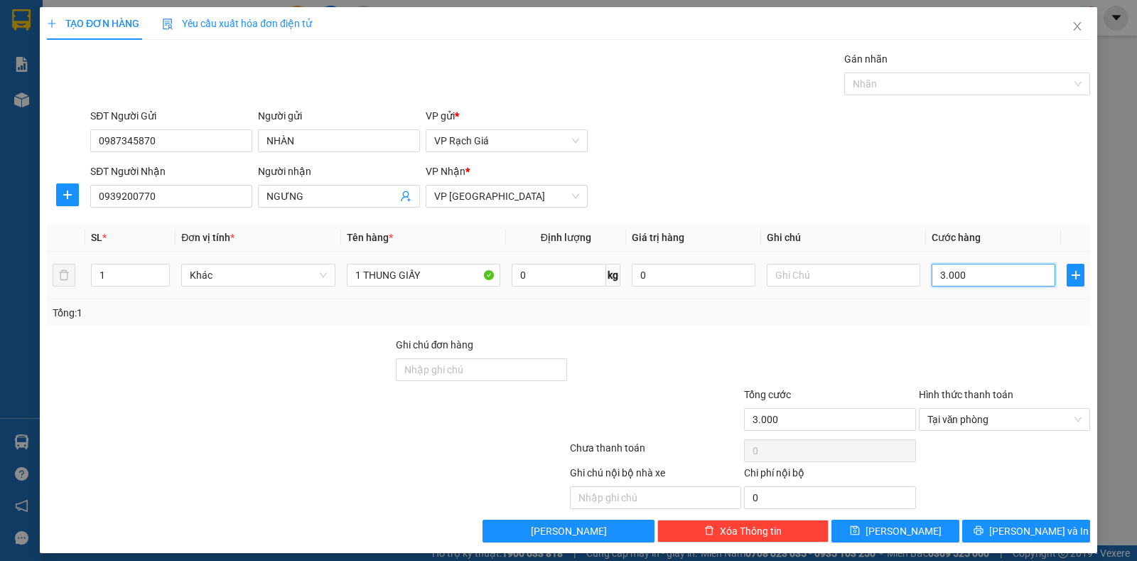
type input "30.000"
click at [892, 534] on span "Lưu" at bounding box center [904, 531] width 76 height 16
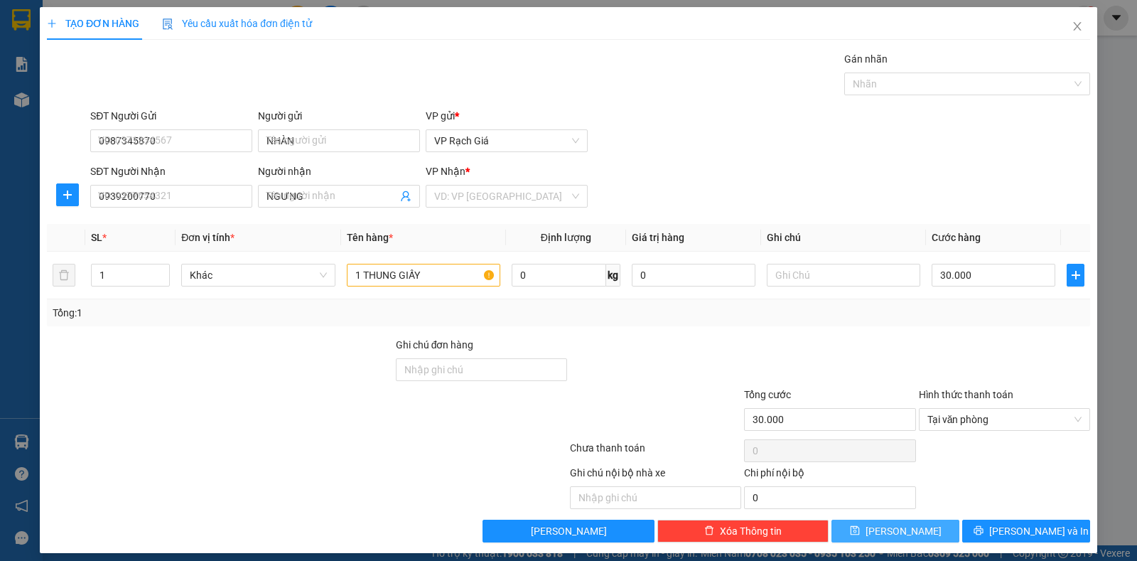
type input "0"
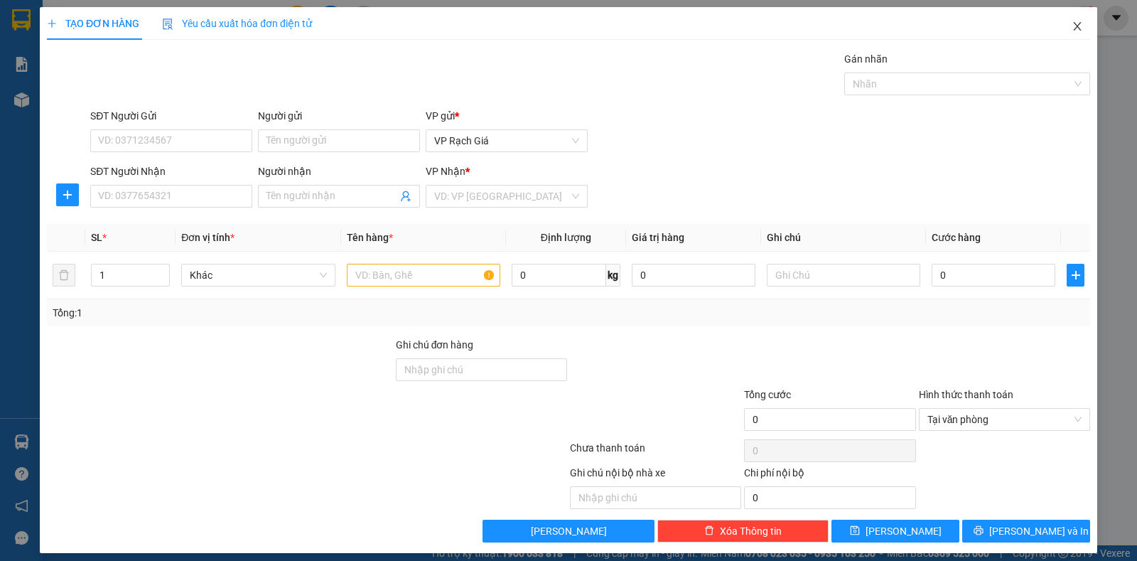
click at [1058, 23] on span "Close" at bounding box center [1078, 27] width 40 height 40
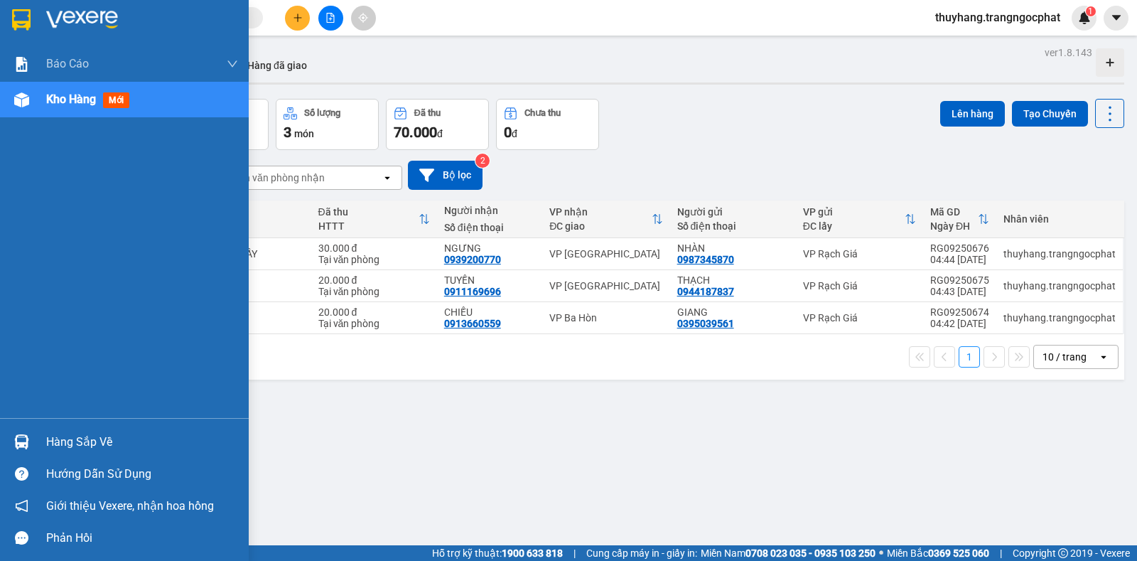
click at [64, 443] on div "Hàng sắp về" at bounding box center [142, 441] width 192 height 21
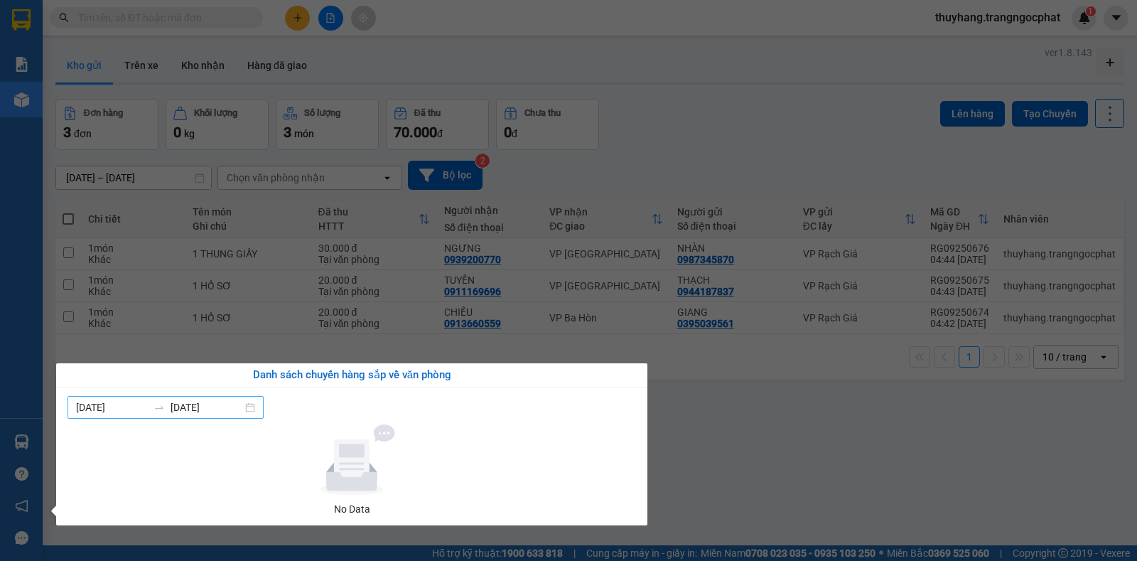
click at [95, 406] on input "06/09/2025" at bounding box center [112, 408] width 72 height 16
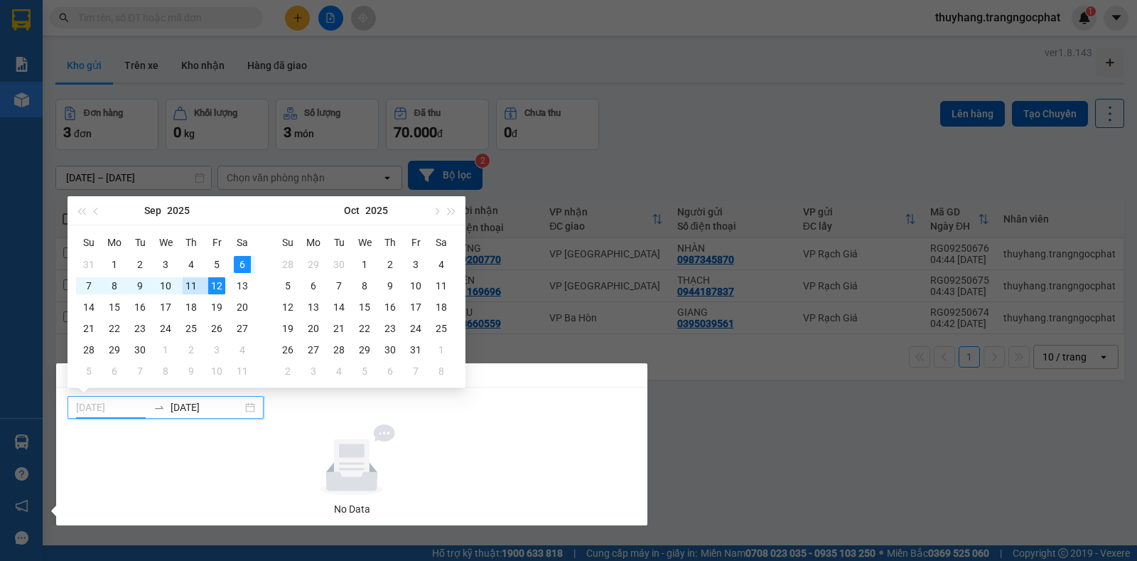
type input "11/09/2025"
click at [193, 282] on div "11" at bounding box center [191, 285] width 17 height 17
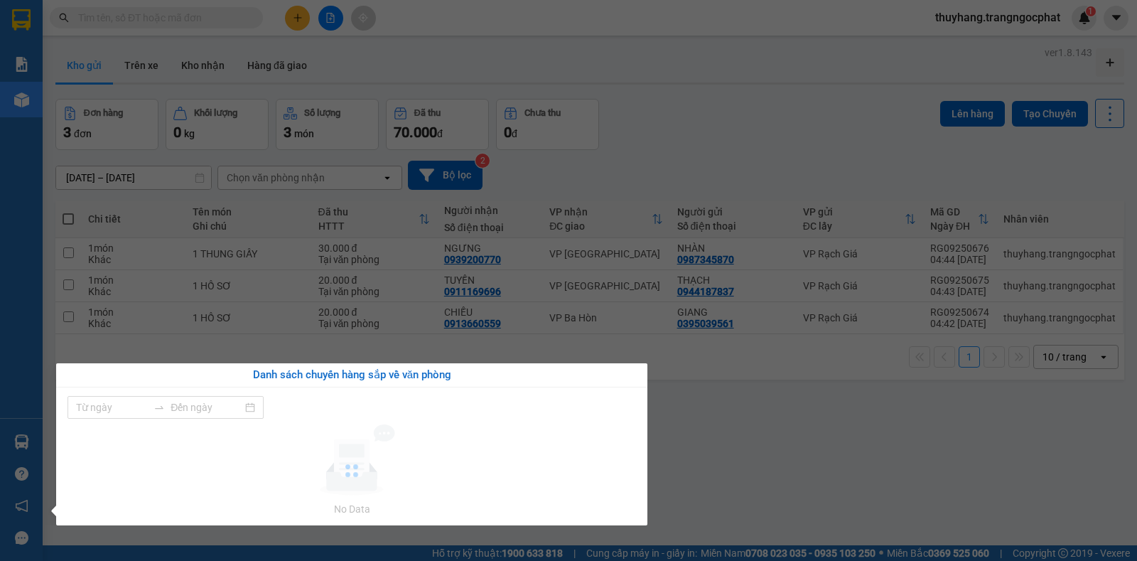
type input "06/09/2025"
type input "12/09/2025"
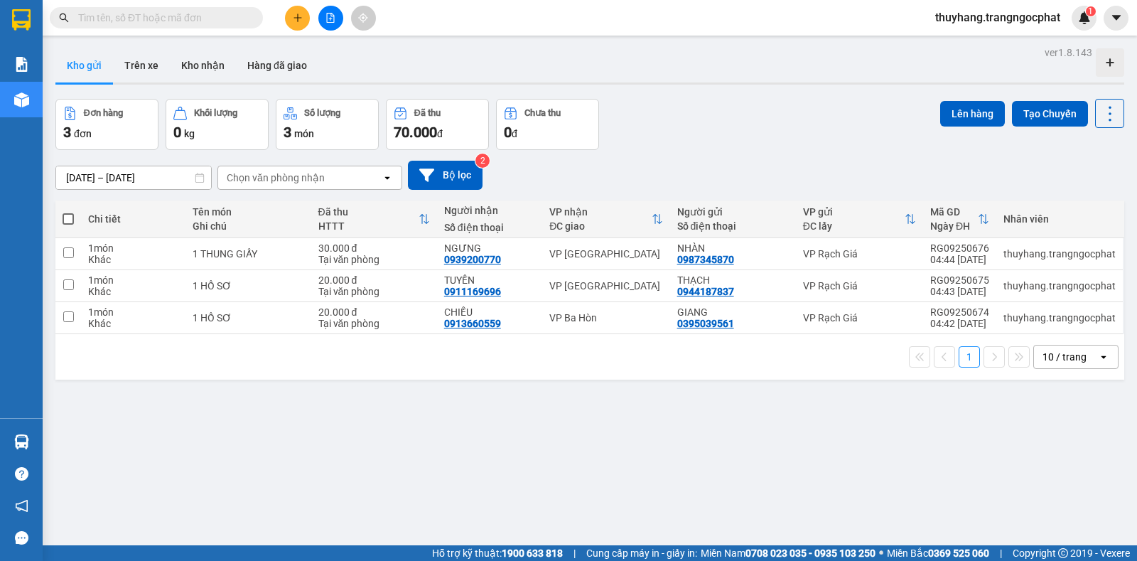
click at [785, 431] on section "Kết quả tìm kiếm ( 0 ) Bộ lọc No Data thuyhang.trangngocphat 1 Báo cáo Doanh số…" at bounding box center [568, 280] width 1137 height 561
click at [227, 73] on button "Kho nhận" at bounding box center [203, 65] width 66 height 34
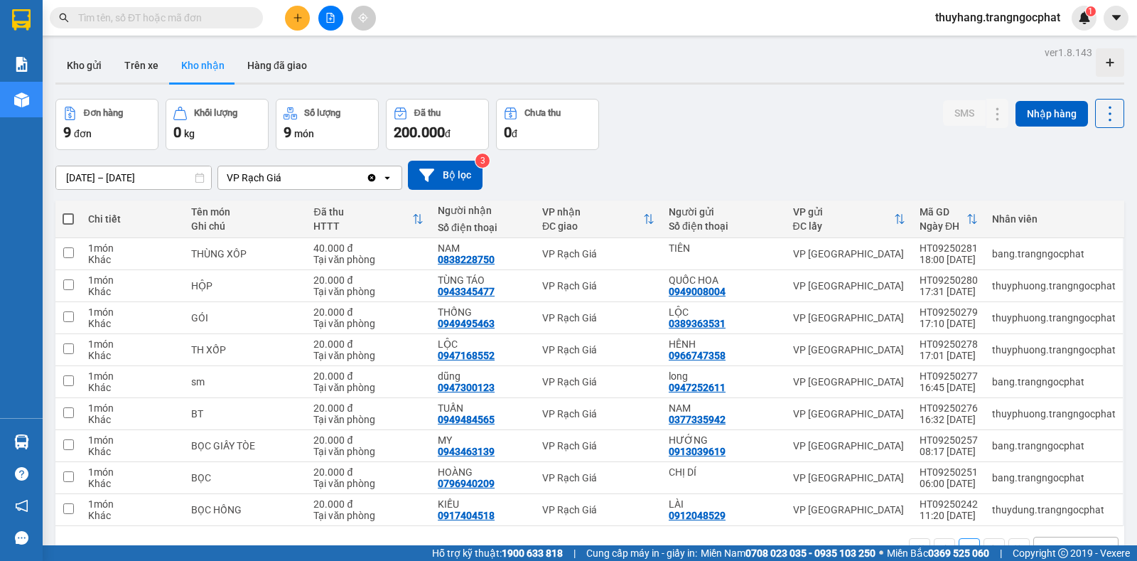
click at [719, 151] on div "10/09/2025 – 12/09/2025 Press the down arrow key to interact with the calendar …" at bounding box center [589, 175] width 1069 height 50
click at [93, 70] on button "Kho gửi" at bounding box center [84, 65] width 58 height 34
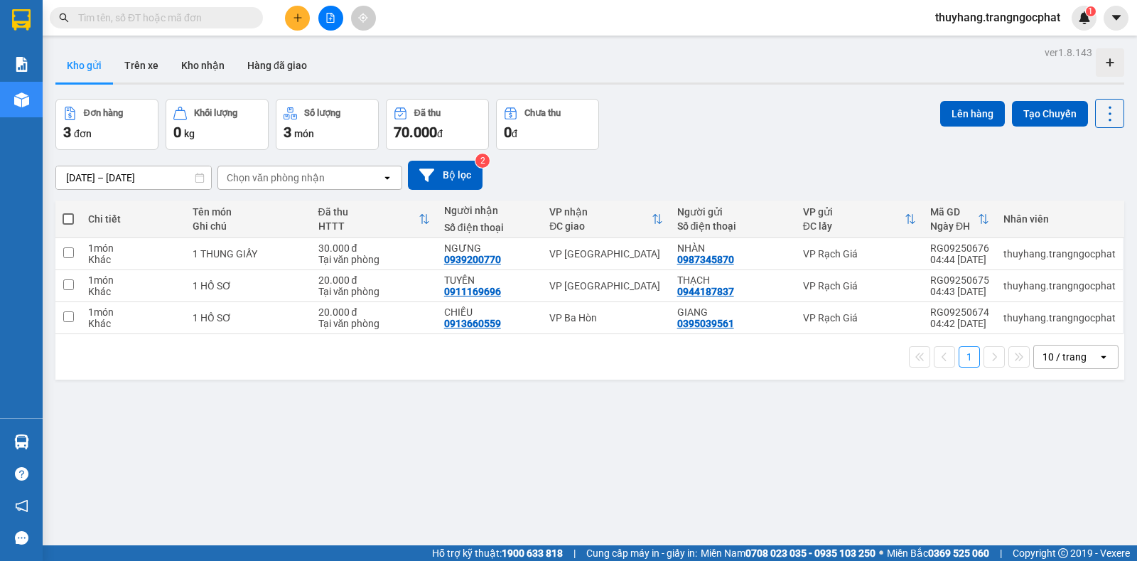
click at [203, 15] on input "text" at bounding box center [162, 18] width 168 height 16
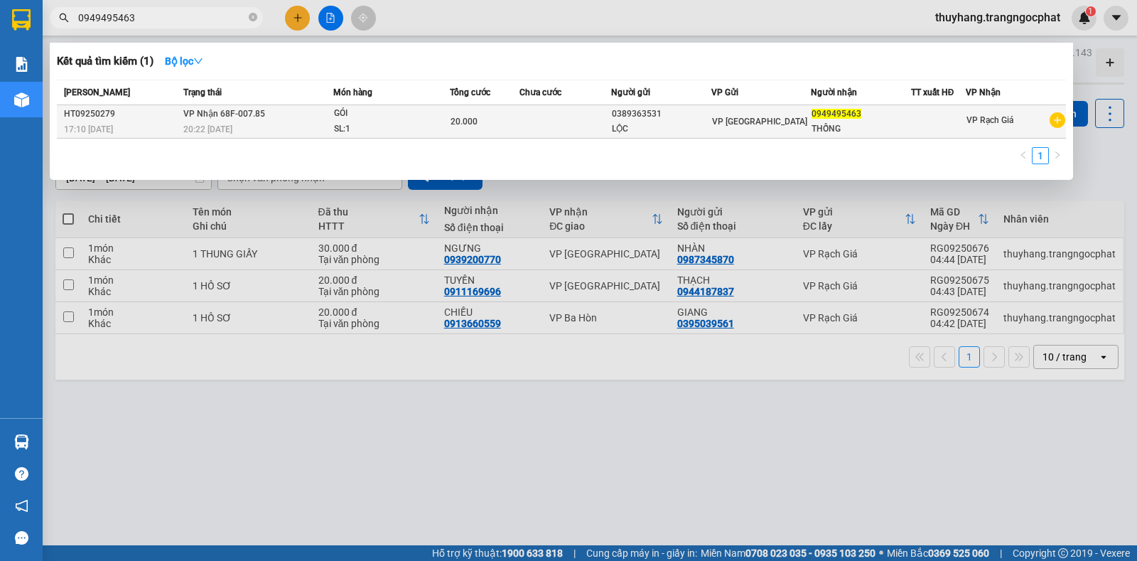
type input "0949495463"
click at [526, 131] on td at bounding box center [566, 121] width 92 height 33
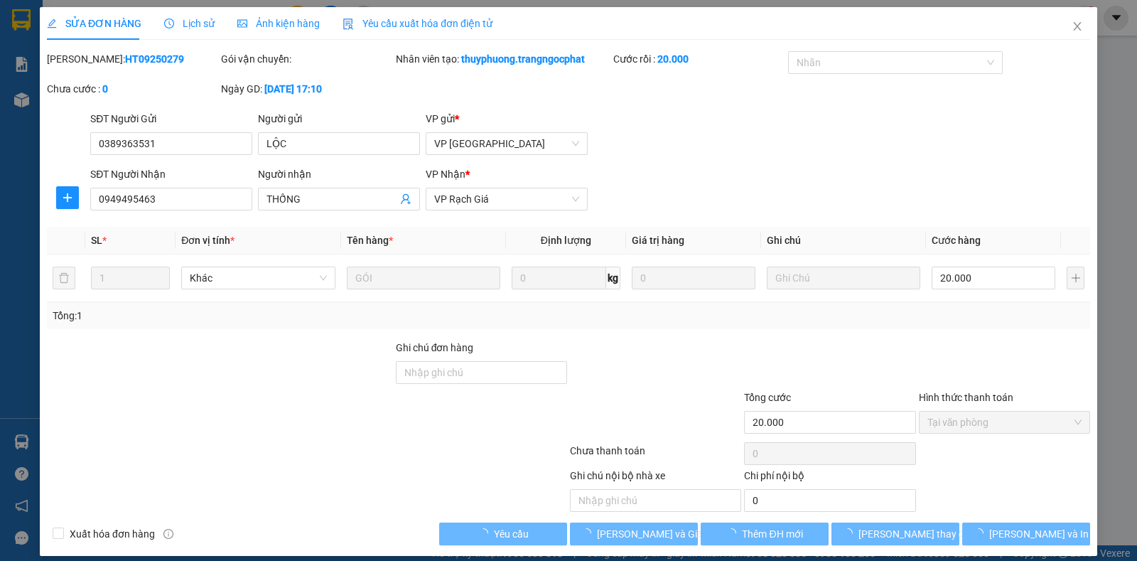
type input "0389363531"
type input "LỘC"
type input "0949495463"
type input "THỐNG"
type input "20.000"
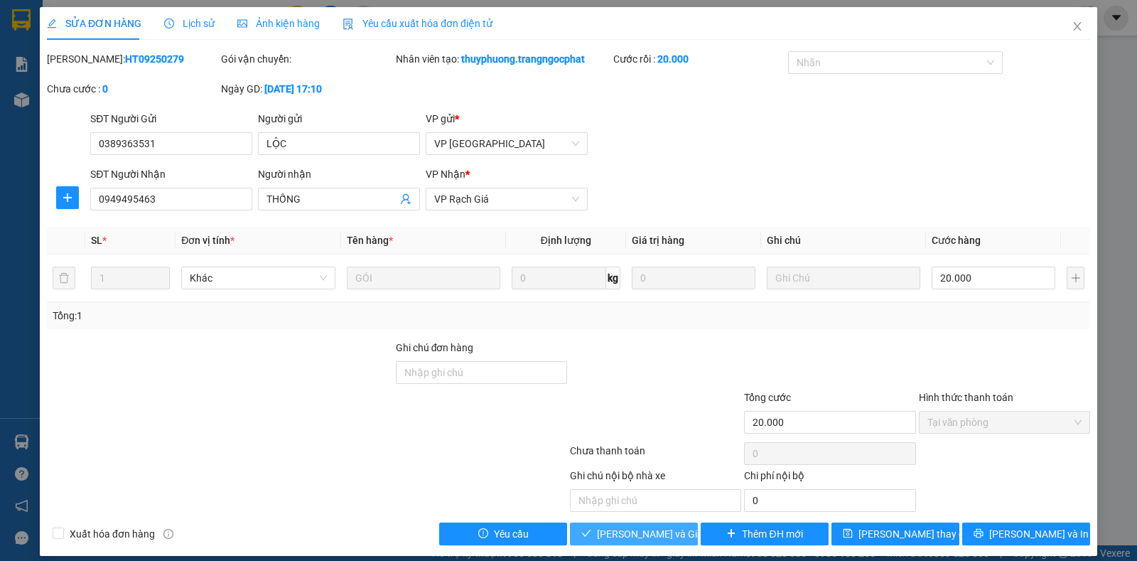
click at [669, 542] on button "Lưu và Giao hàng" at bounding box center [634, 533] width 128 height 23
